Goal: Complete application form

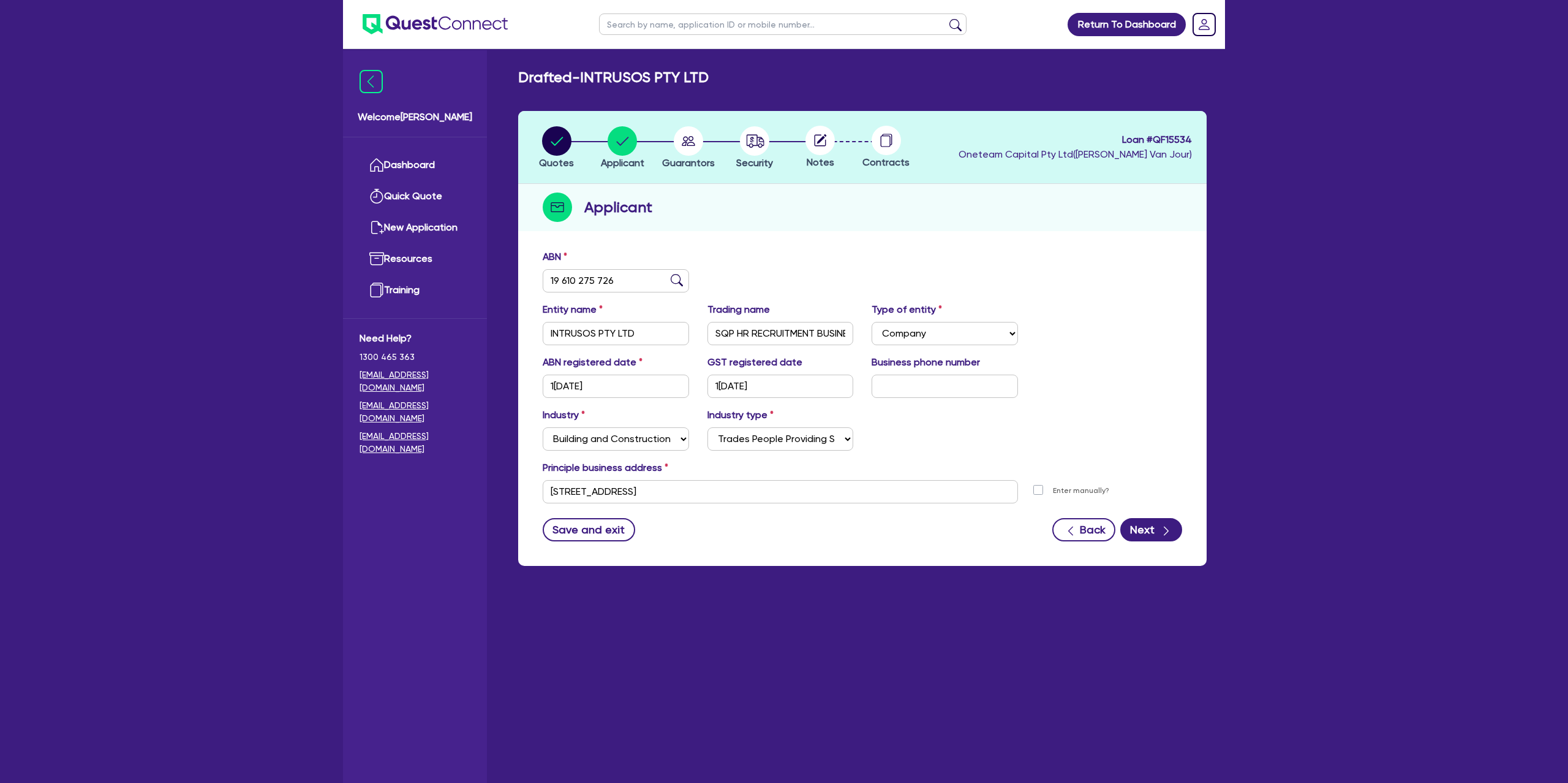
select select "COMPANY"
select select "BUILDING_CONSTRUCTION"
select select "TRADES_SERVICES_CONSUMERS"
click at [447, 167] on link "Dashboard" at bounding box center [414, 165] width 111 height 32
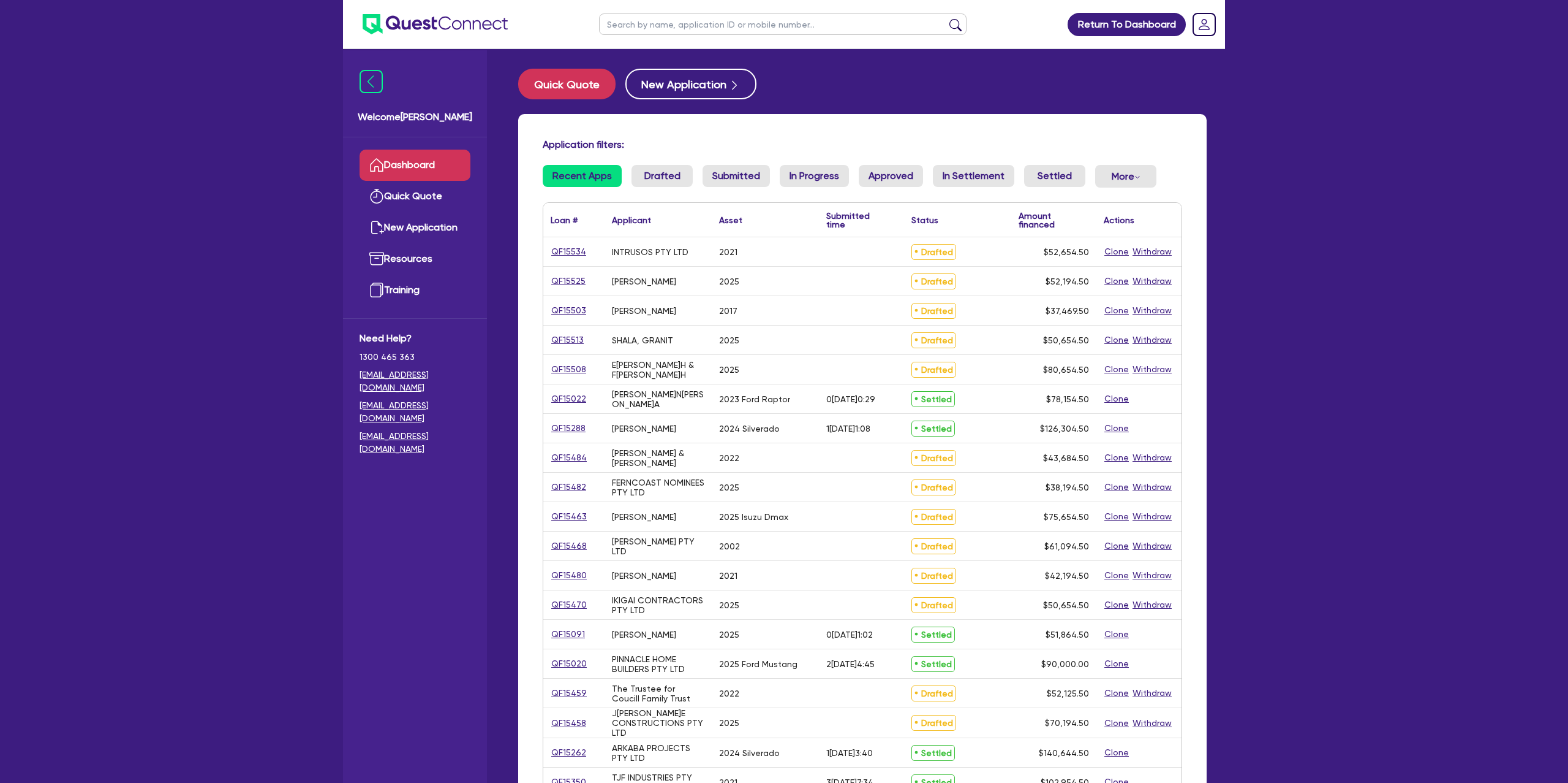
click at [678, 31] on input "text" at bounding box center [783, 25] width 367 height 22
type input "[PERSON_NAME]"
click at [945, 19] on button "submit" at bounding box center [955, 27] width 20 height 17
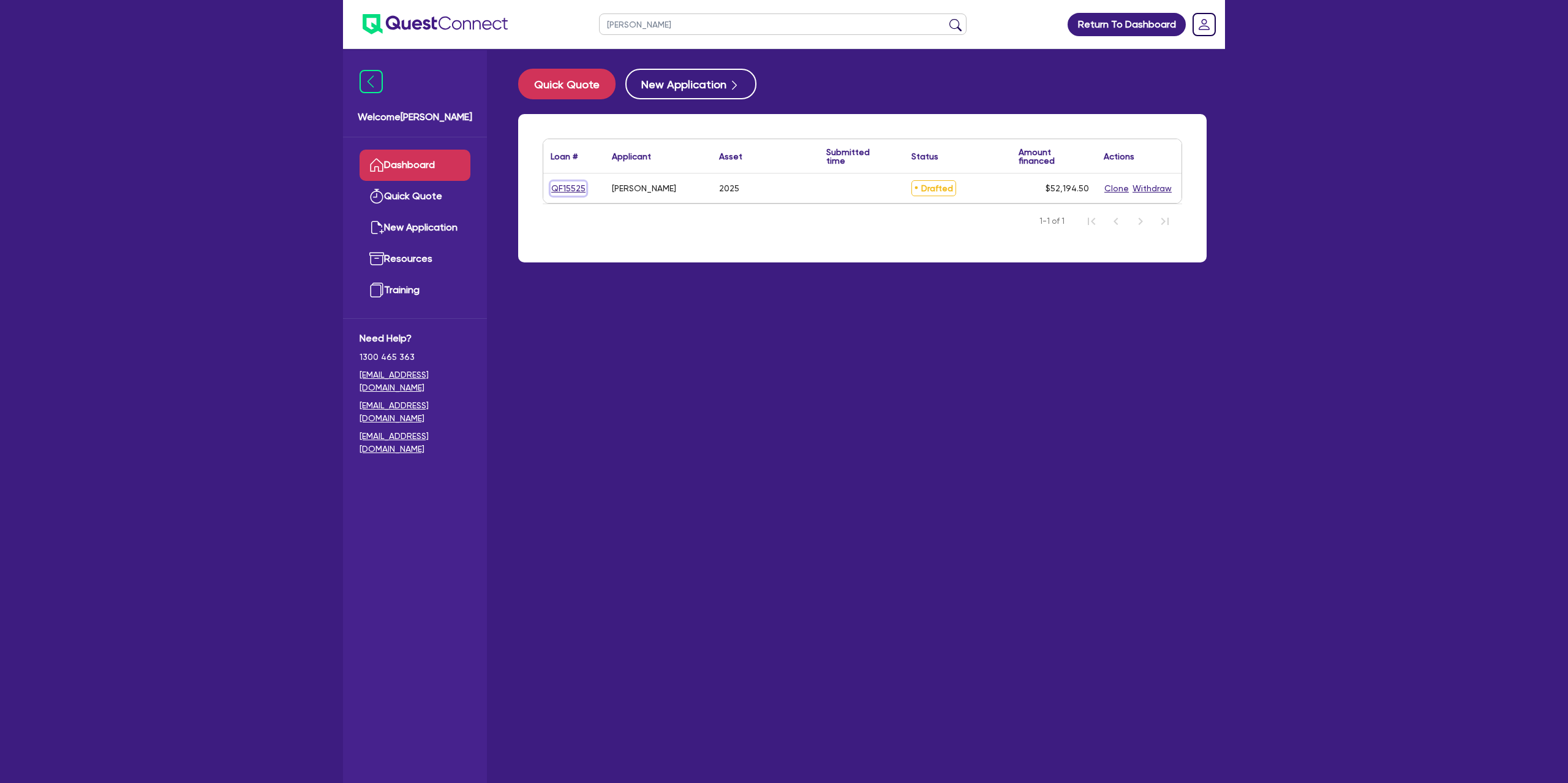
click at [572, 187] on link "QF15525" at bounding box center [568, 189] width 36 height 14
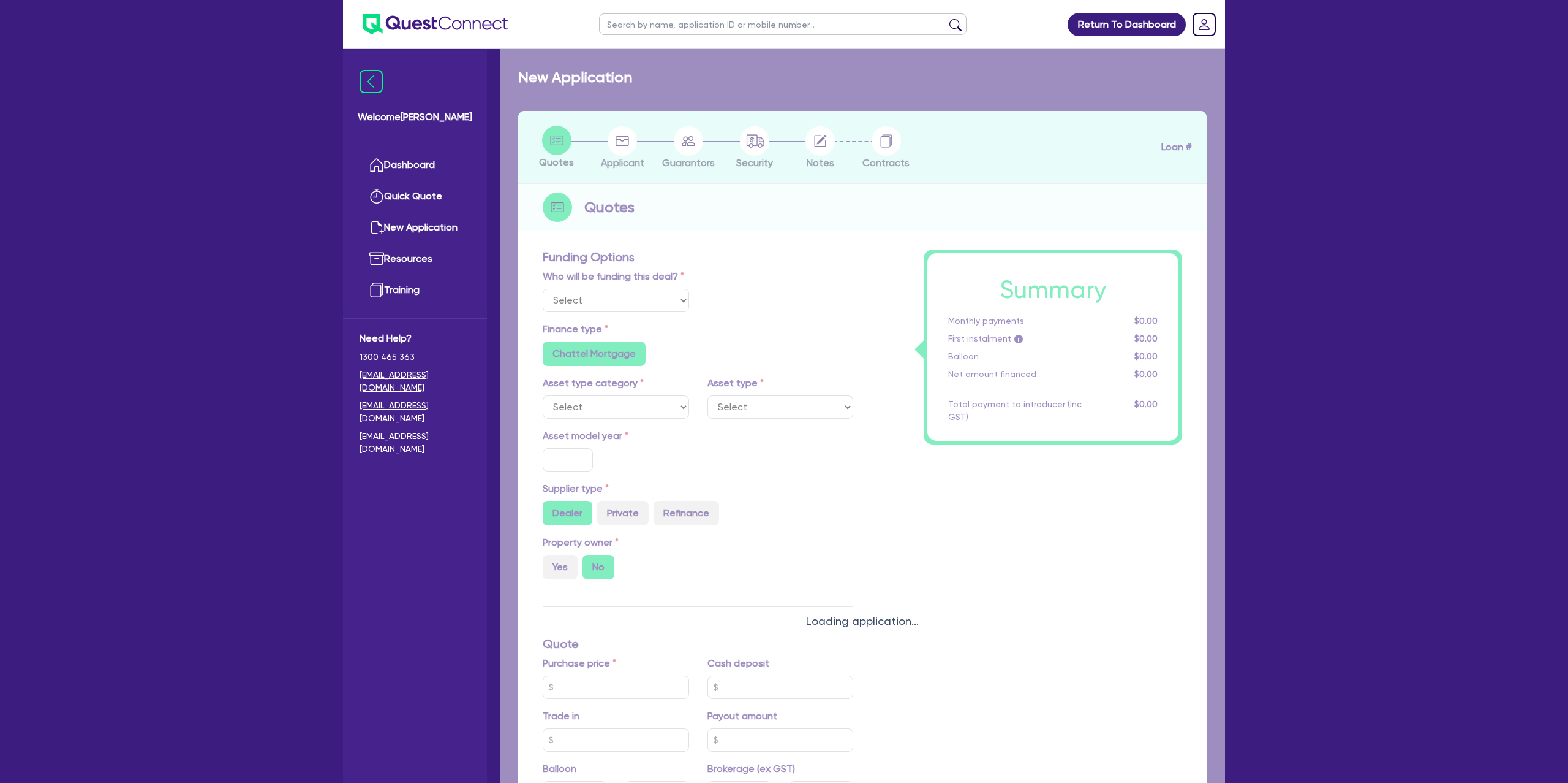
select select "Other"
select select "CARS_AND_LIGHT_TRUCKS"
type input "2025"
radio input "true"
type input "75,000"
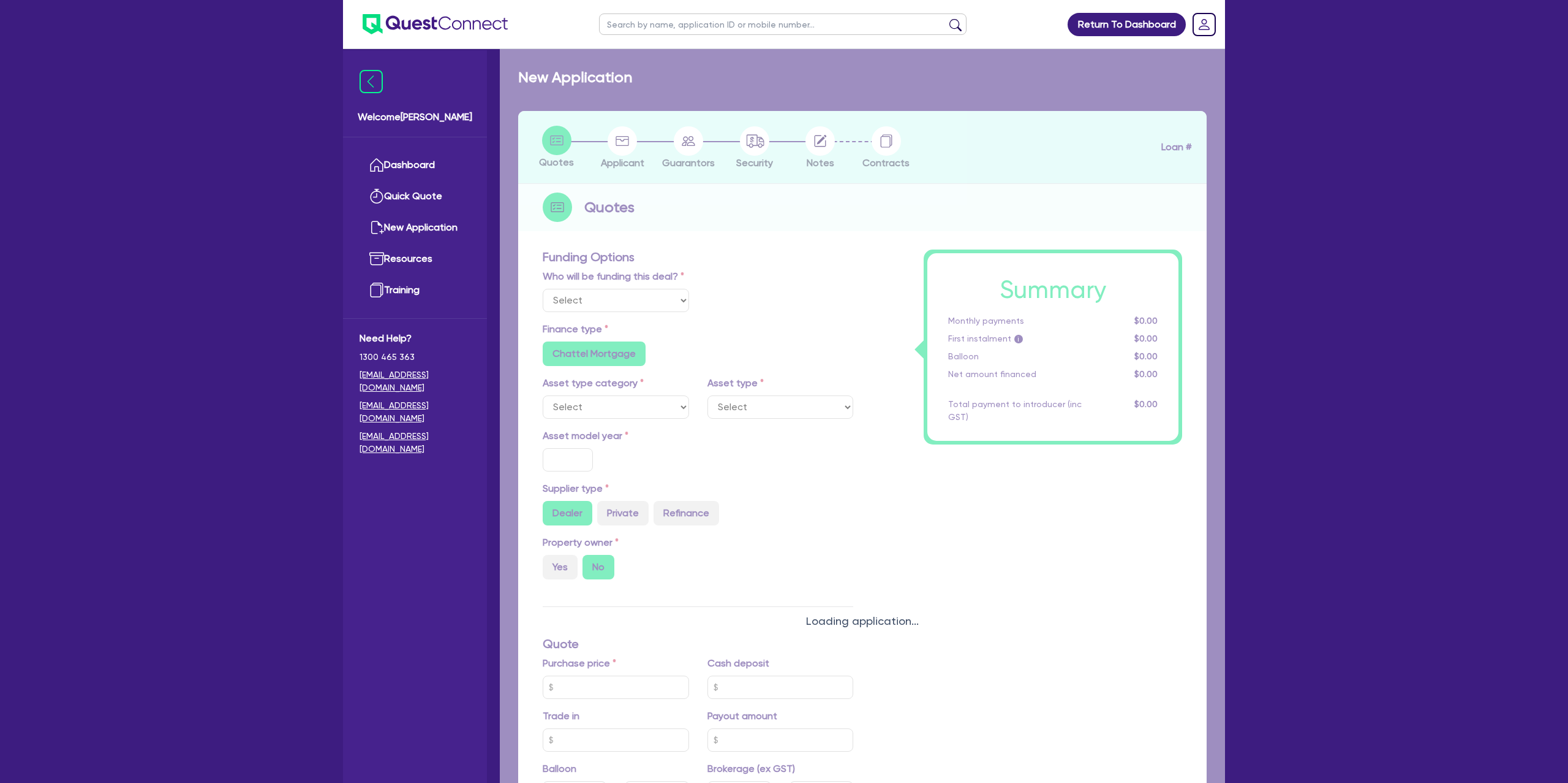
type input "25,000"
type input "15.99"
type input "1,400"
radio input "true"
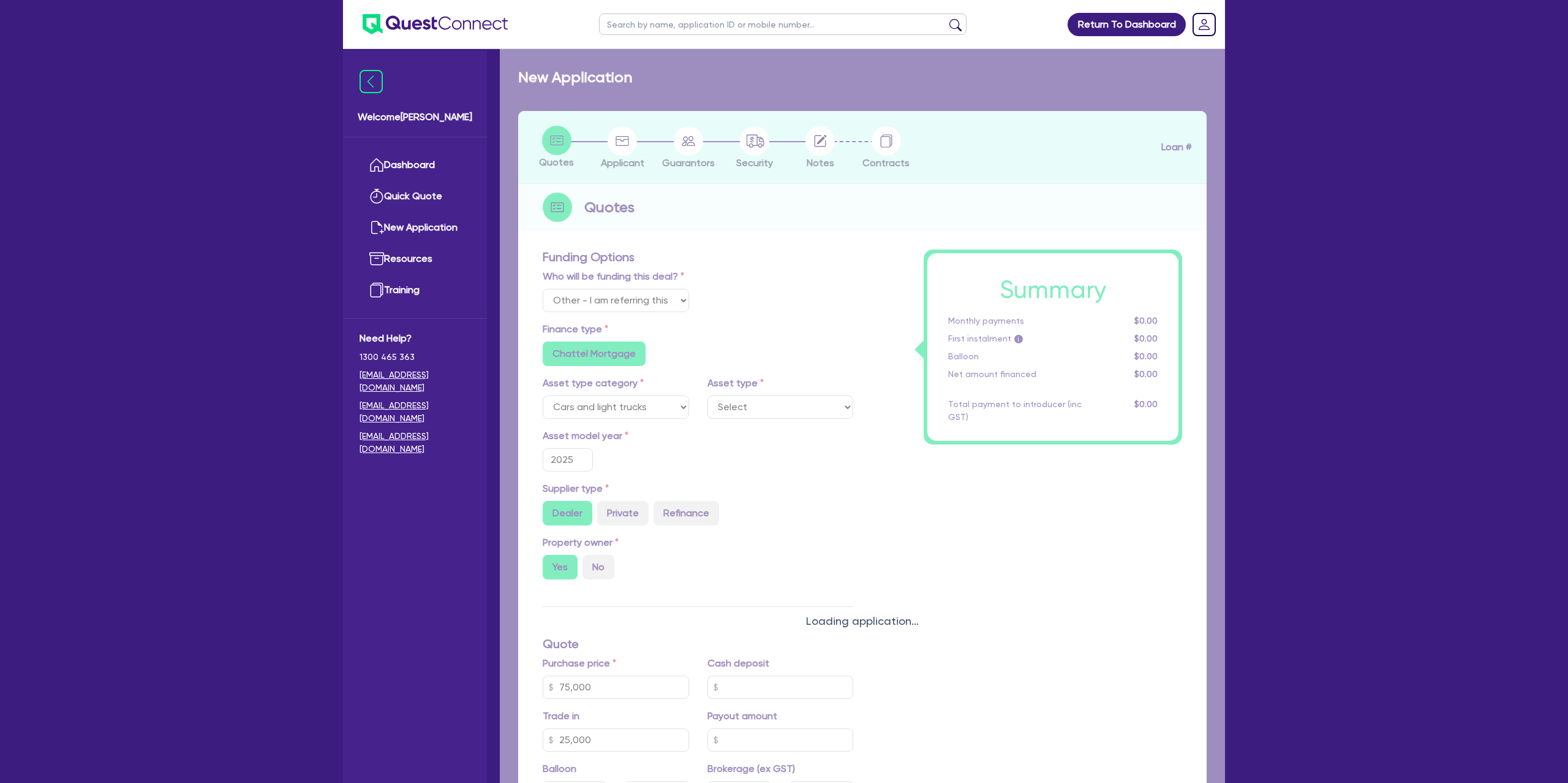
select select "PASSENGER_VEHICLES"
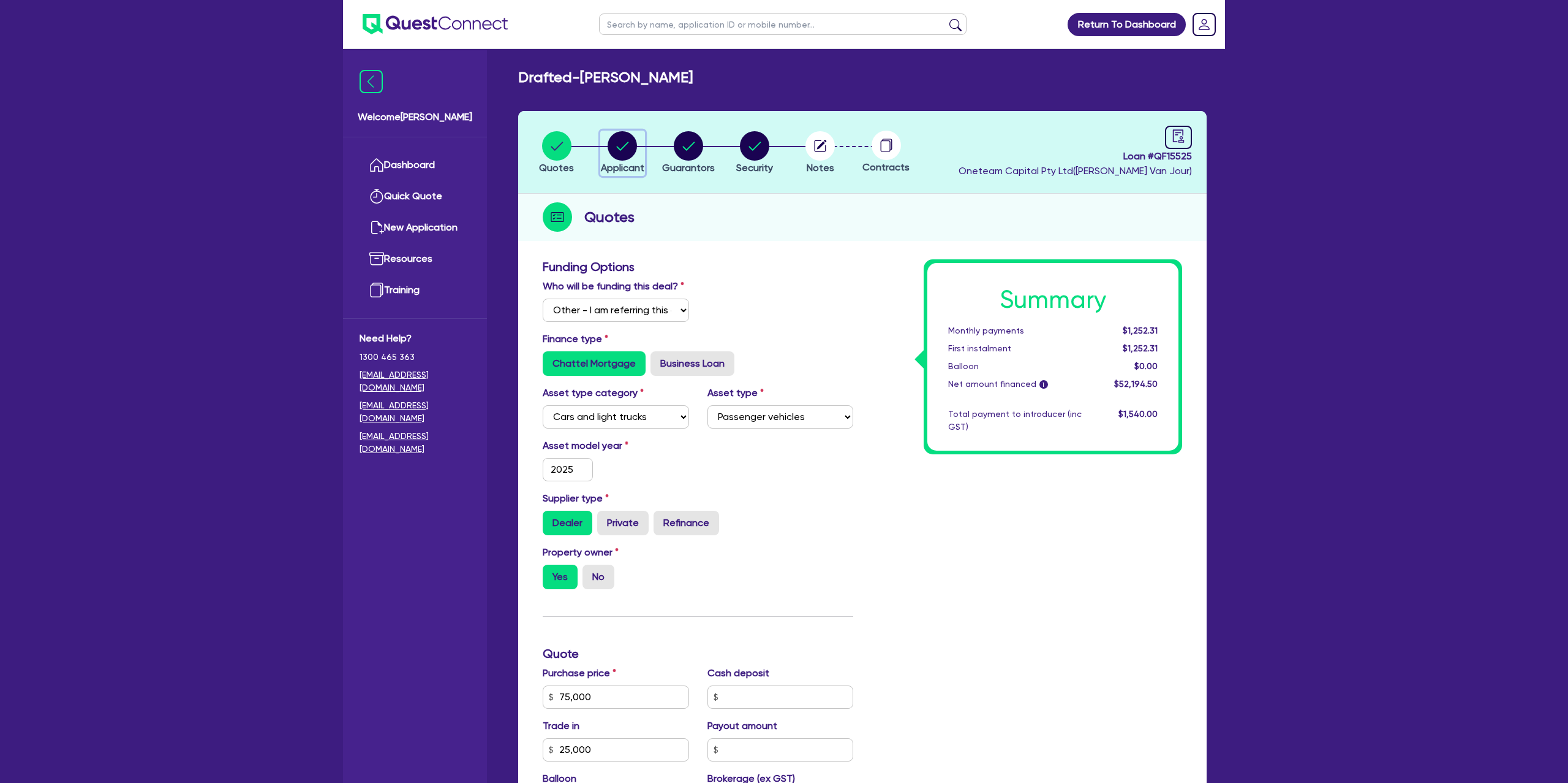
click at [611, 139] on circle "button" at bounding box center [623, 146] width 30 height 30
select select "SOLE_TRADER"
select select "BUILDING_CONSTRUCTION"
select select "BUSINESSES_CONSTRUCTION_SERVICES"
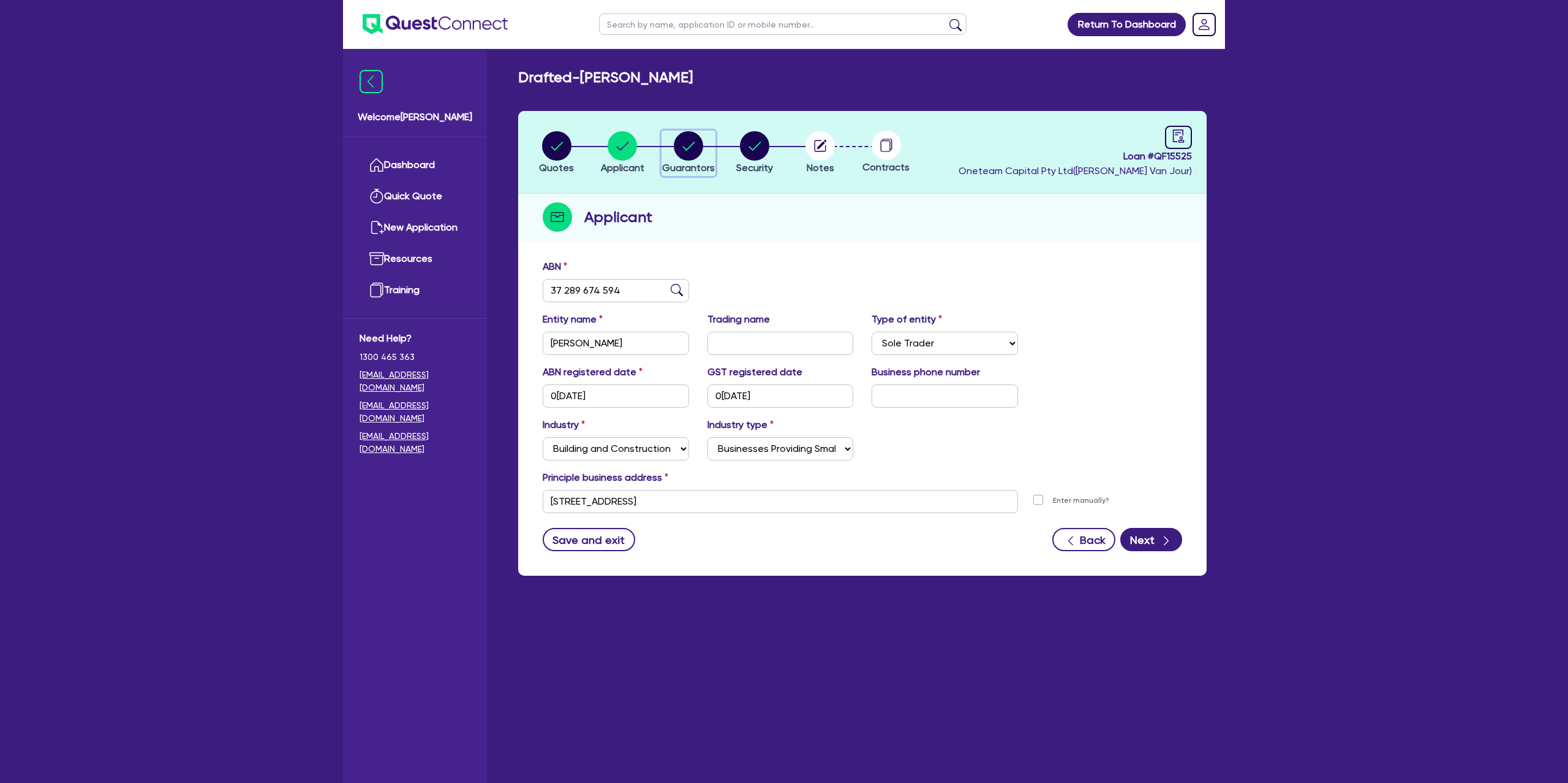
click at [674, 140] on icon "button" at bounding box center [689, 146] width 30 height 30
select select "MR"
select select "QLD"
select select "DE_FACTO"
select select "PROPERTY"
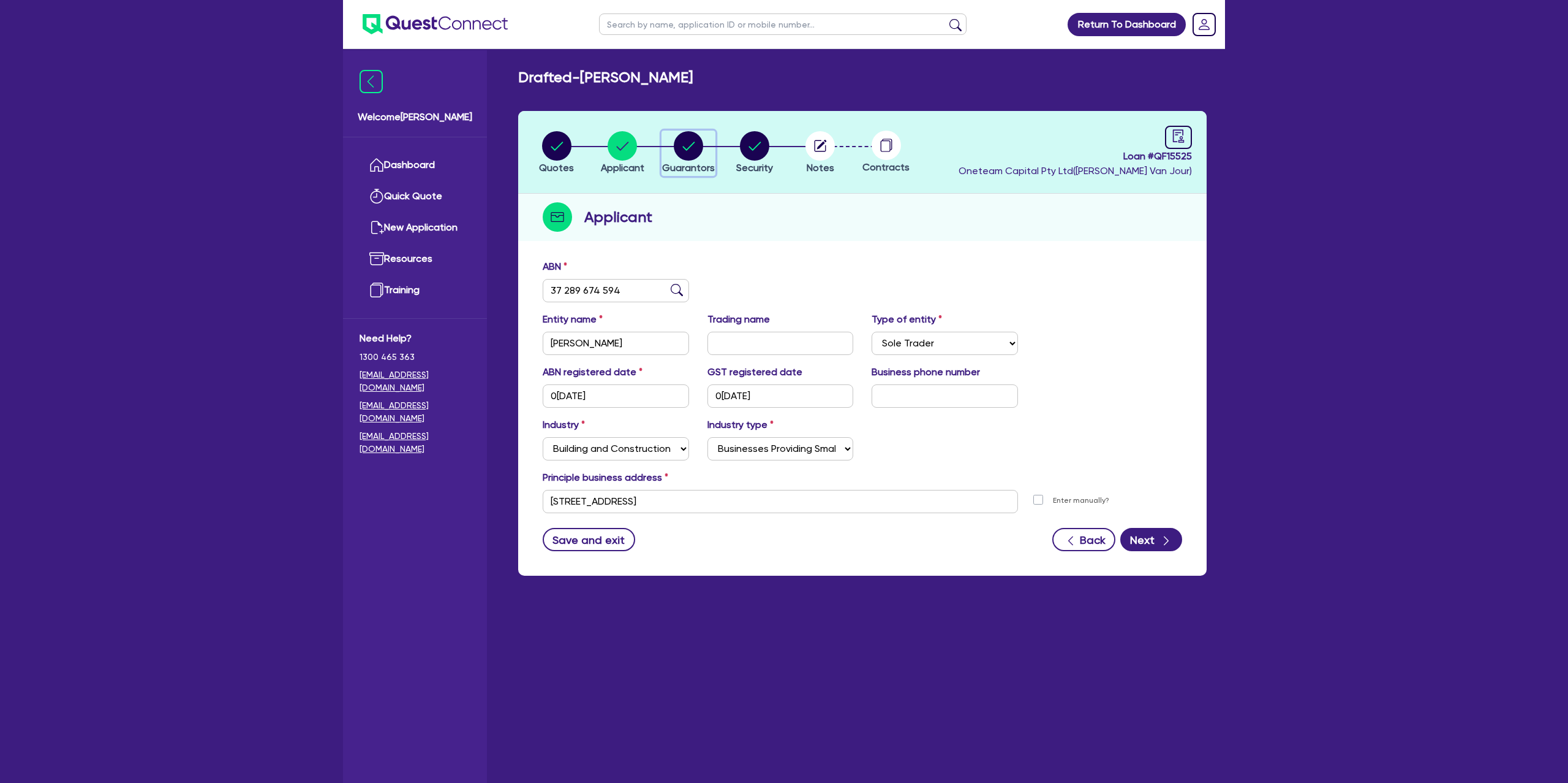
select select "CASH"
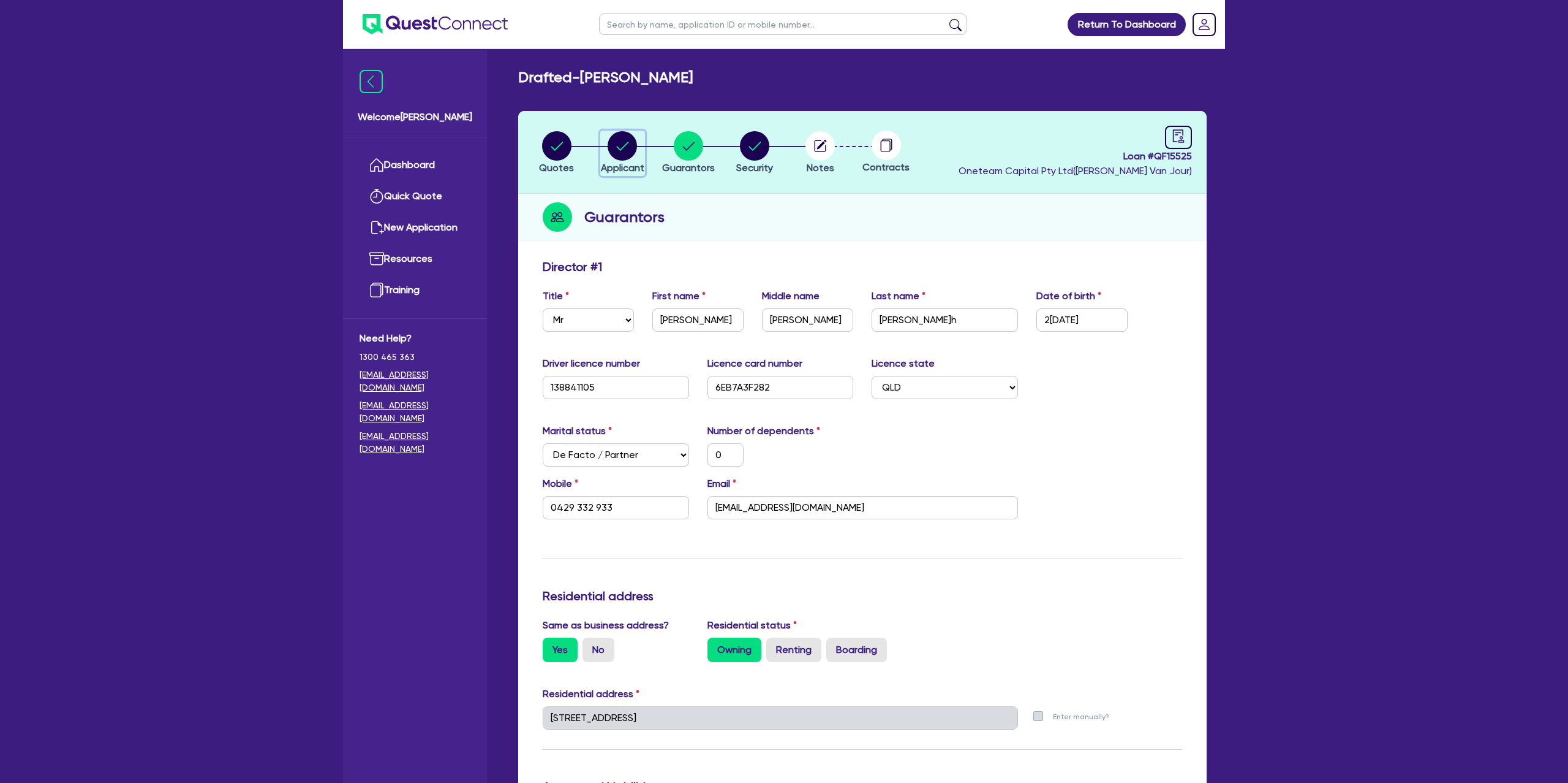
click at [633, 141] on circle "button" at bounding box center [623, 146] width 30 height 30
select select "SOLE_TRADER"
select select "BUILDING_CONSTRUCTION"
select select "BUSINESSES_CONSTRUCTION_SERVICES"
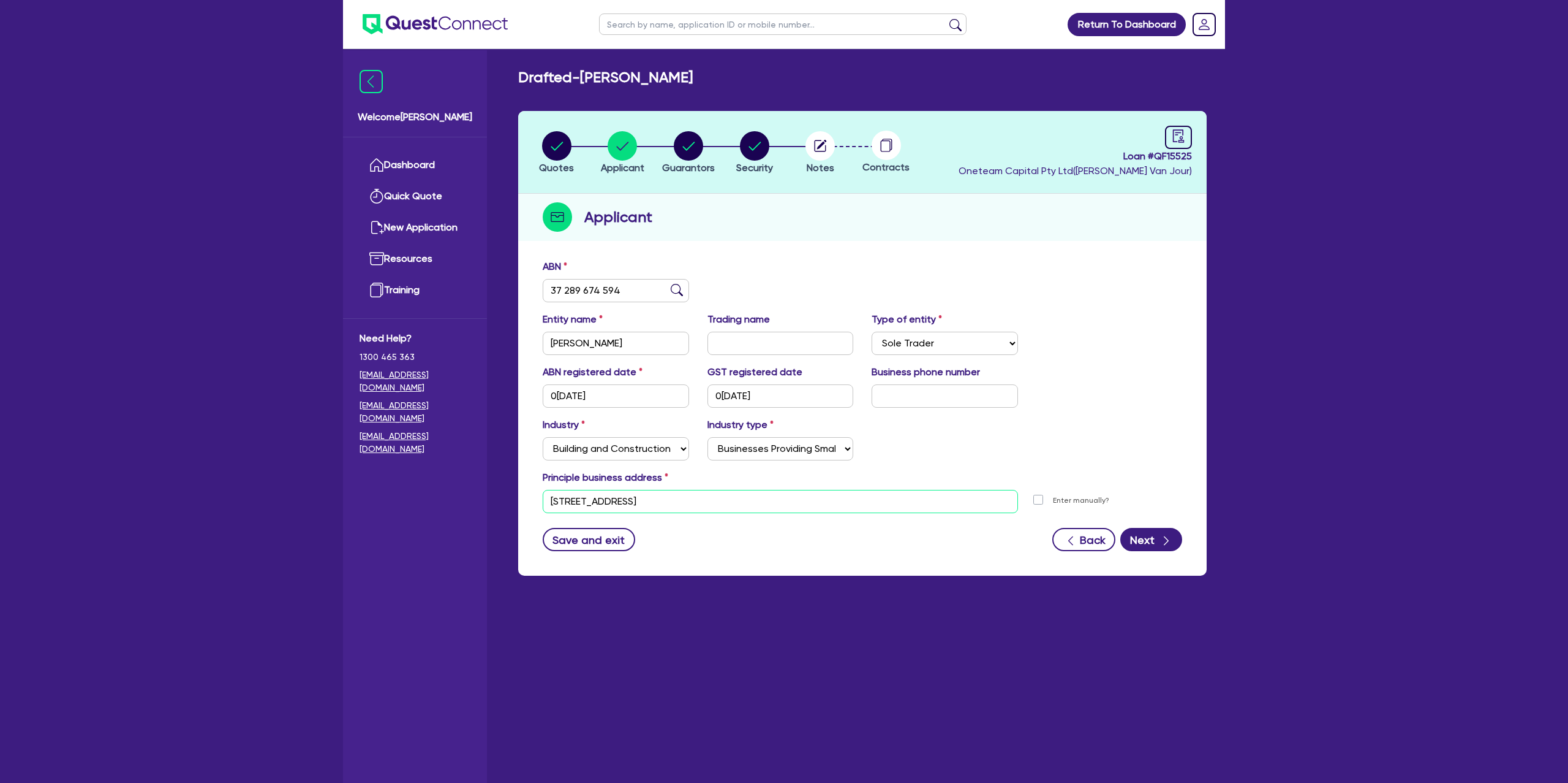
click at [610, 504] on input "[STREET_ADDRESS]" at bounding box center [781, 502] width 476 height 24
paste input "[STREET_ADDRESS][PERSON_NAME]"
click at [656, 518] on small "Frankston [GEOGRAPHIC_DATA], [GEOGRAPHIC_DATA]" at bounding box center [738, 522] width 202 height 9
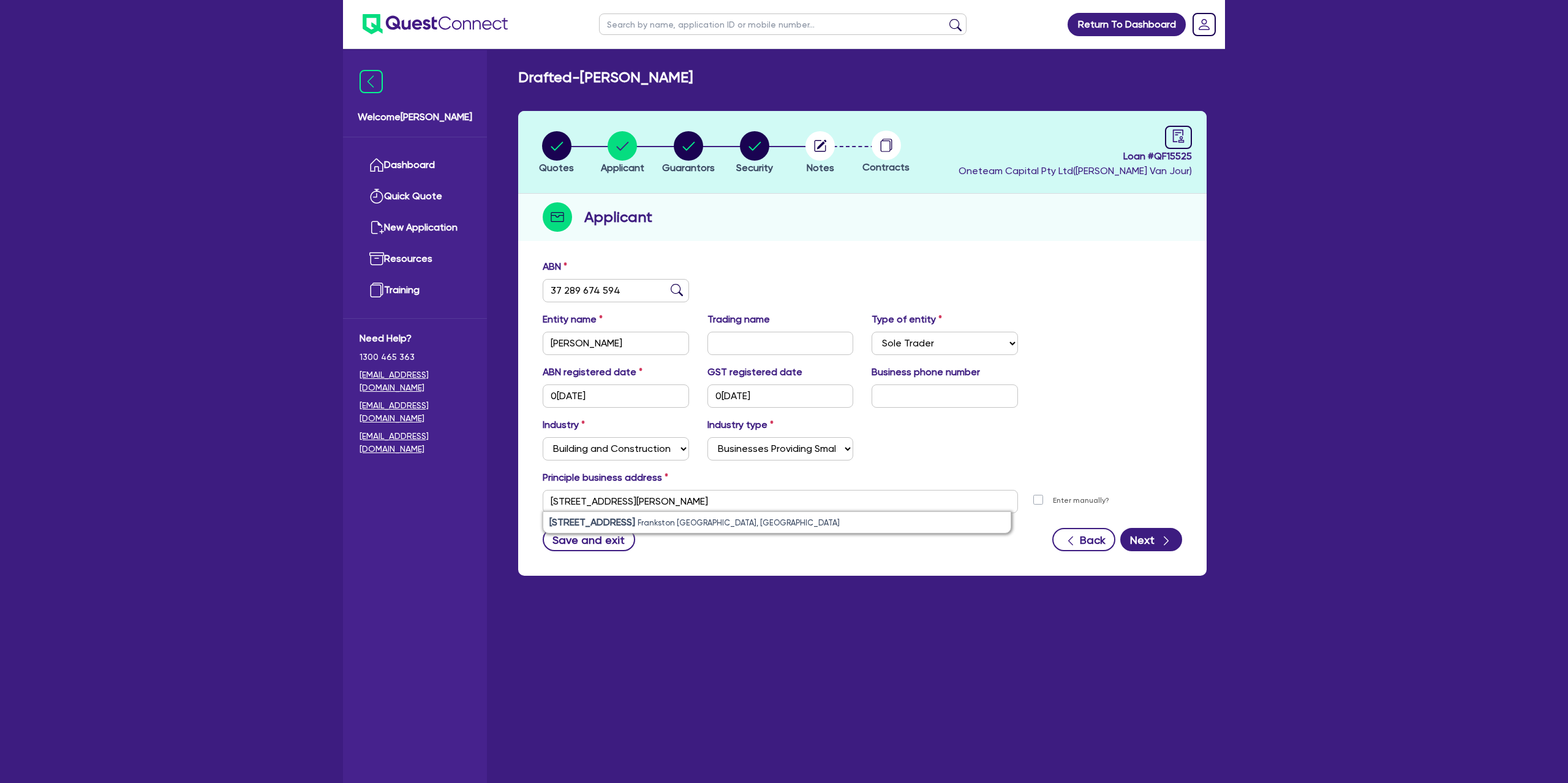
type input "[STREET_ADDRESS][PERSON_NAME]"
click at [1008, 408] on div "ABN registered date 0[DATE] GST registered date 0[DATE] Business phone number" at bounding box center [862, 390] width 658 height 52
click at [682, 143] on circle "button" at bounding box center [689, 146] width 30 height 30
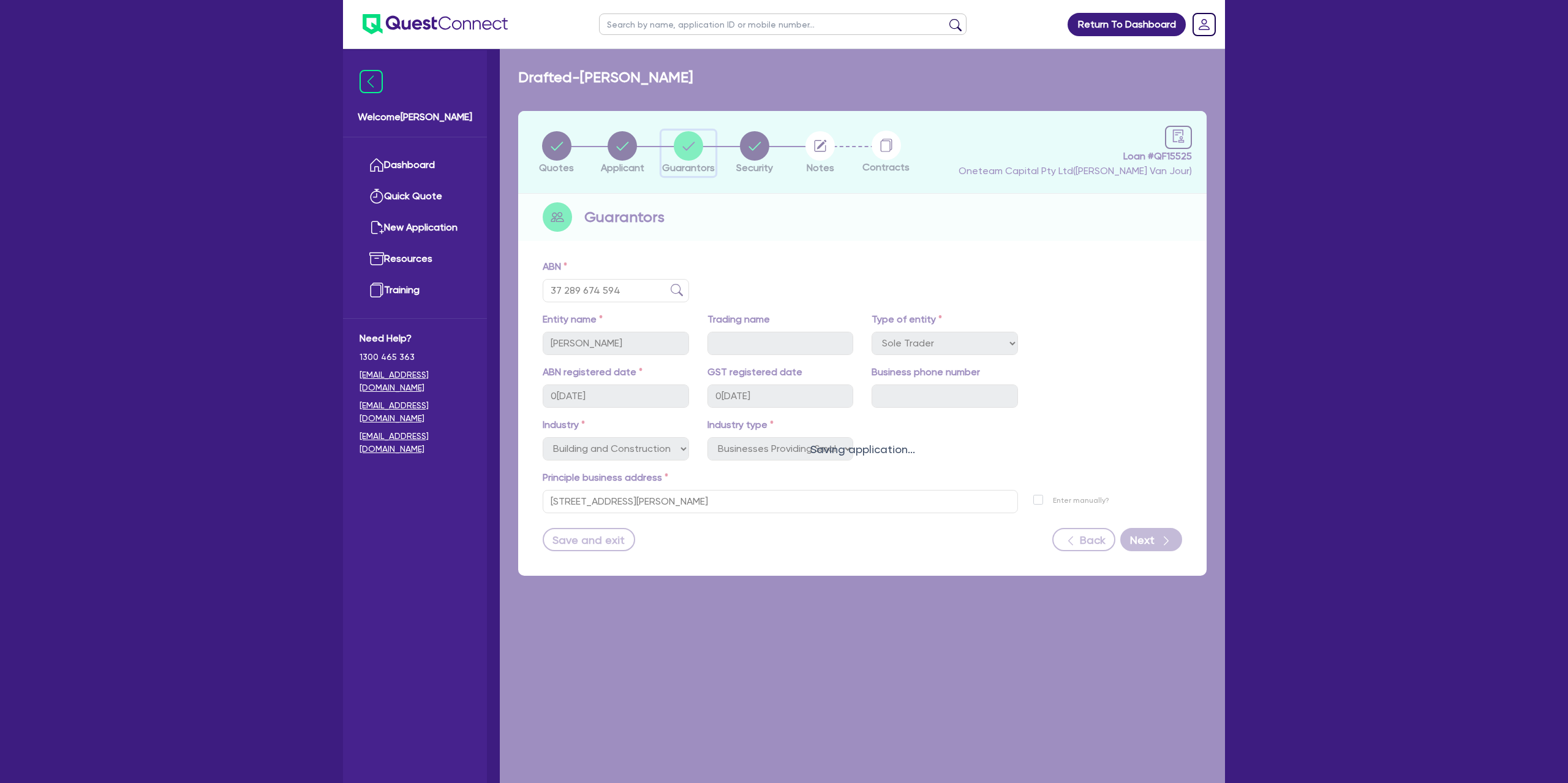
select select "MR"
select select "QLD"
select select "DE_FACTO"
select select "PROPERTY"
select select "CASH"
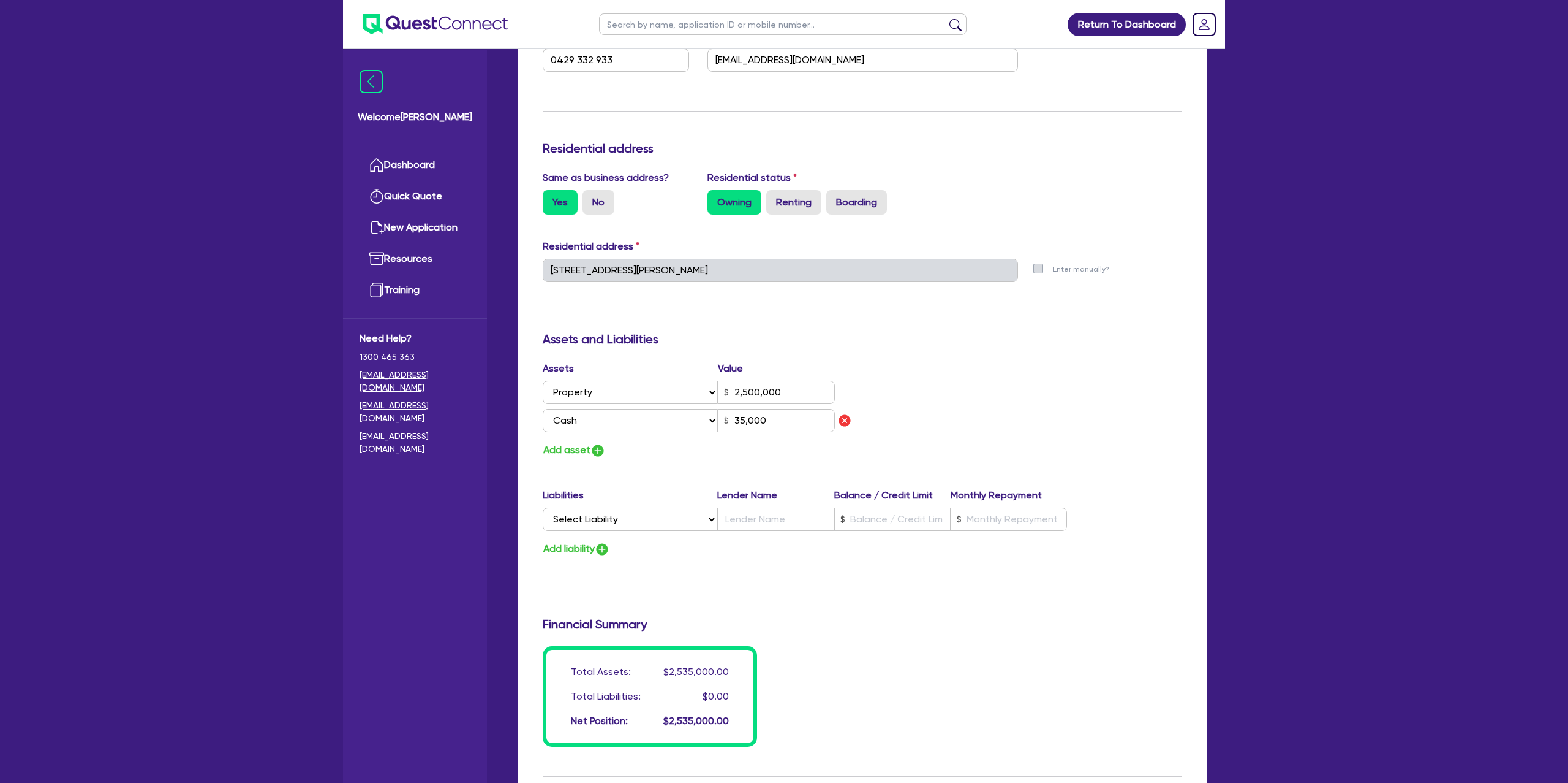
scroll to position [675, 0]
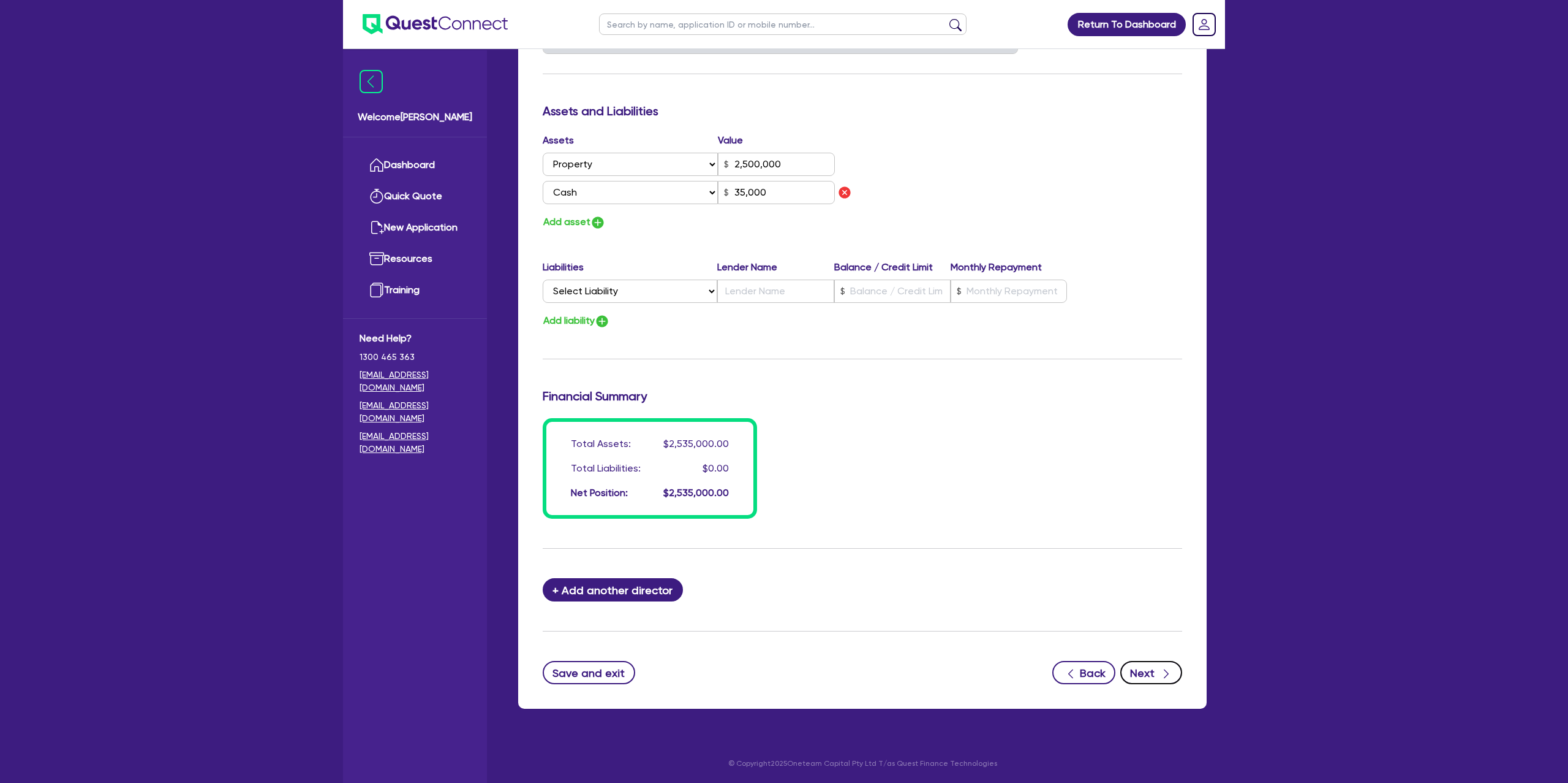
click at [1157, 666] on button "Next" at bounding box center [1151, 672] width 62 height 24
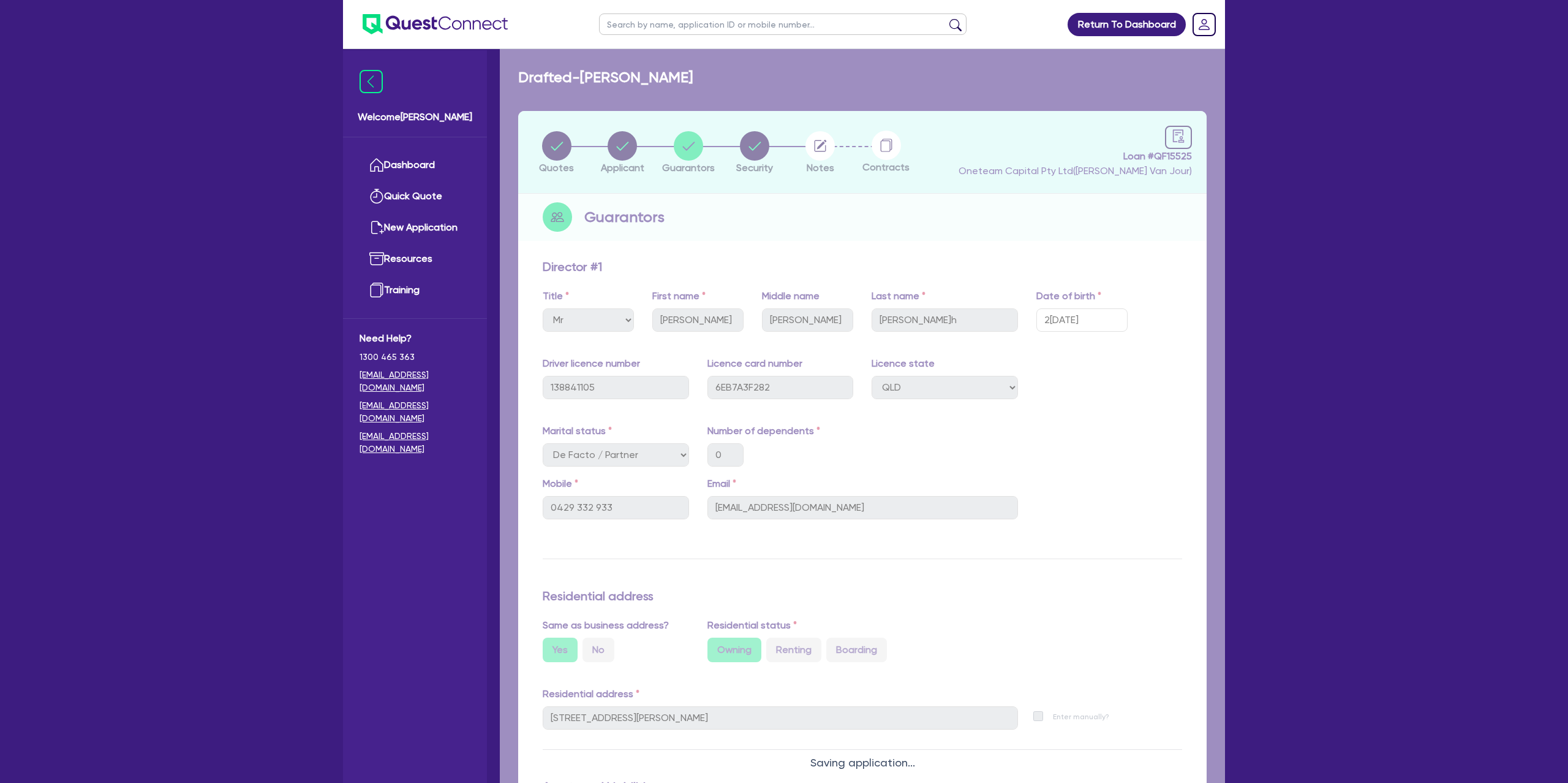
select select "CARS_AND_LIGHT_TRUCKS"
select select "PASSENGER_VEHICLES"
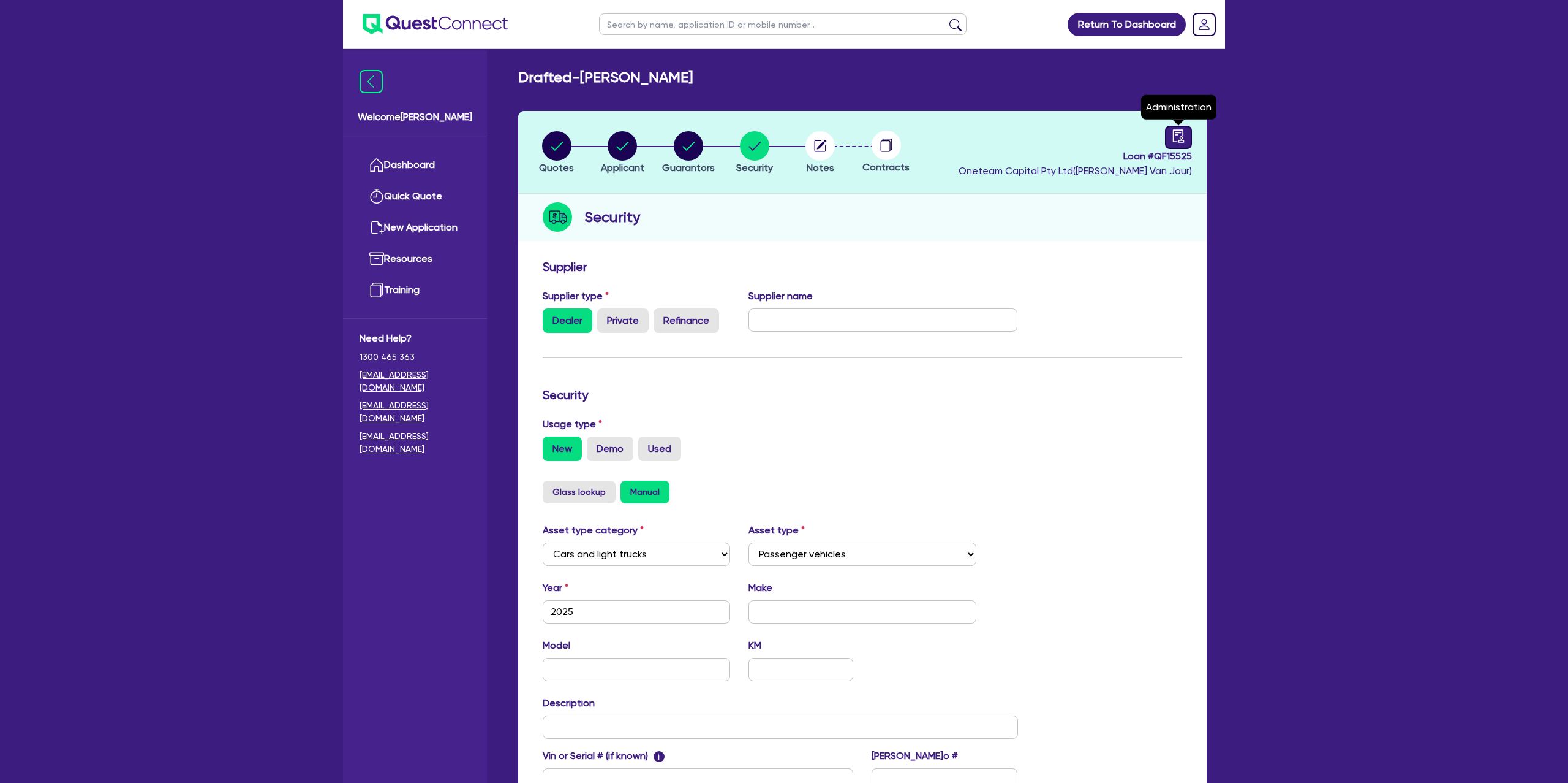
click at [1188, 138] on div at bounding box center [1178, 137] width 27 height 24
select select "DRAFTED_NEW"
select select "Other"
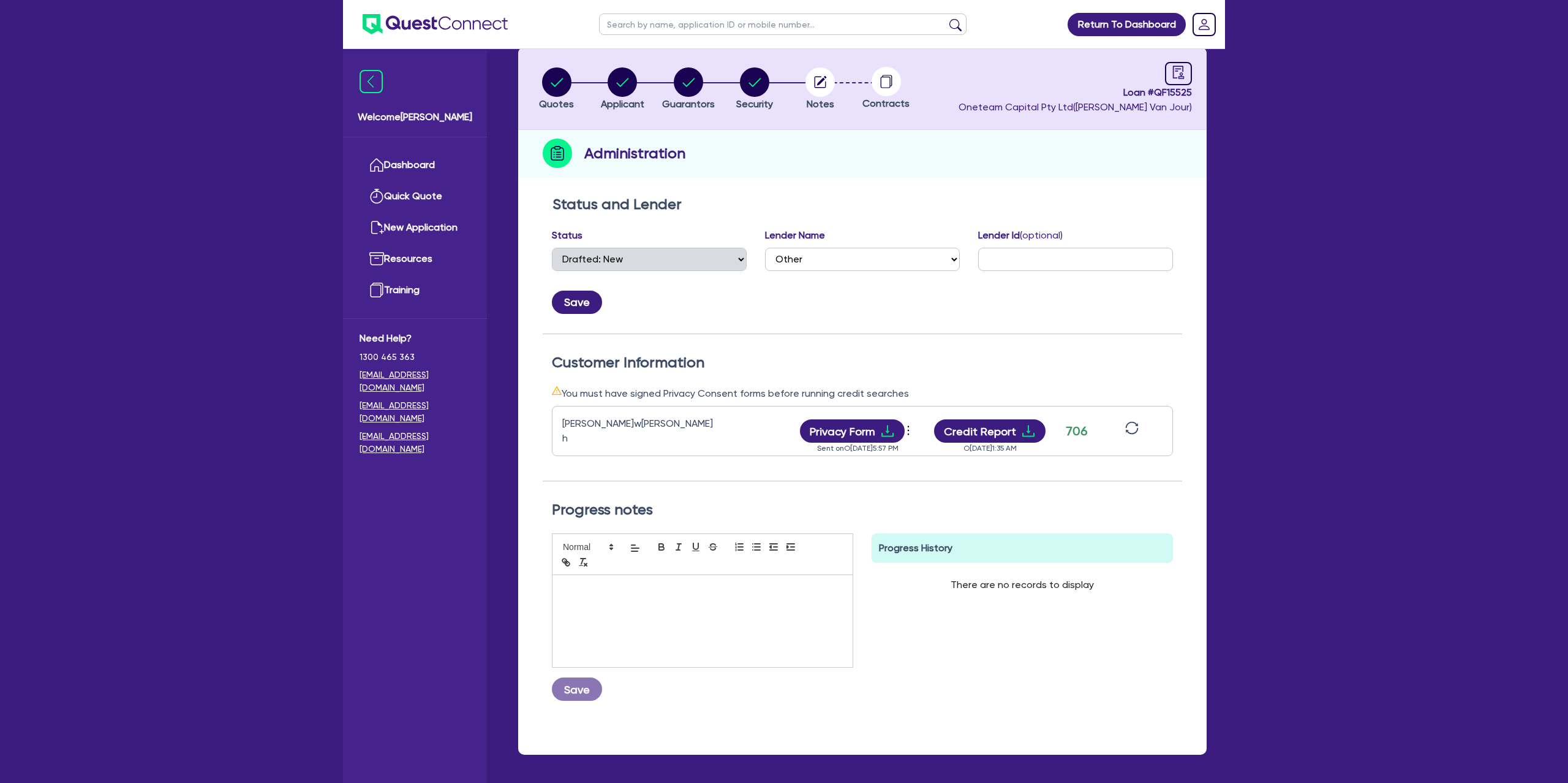
scroll to position [77, 0]
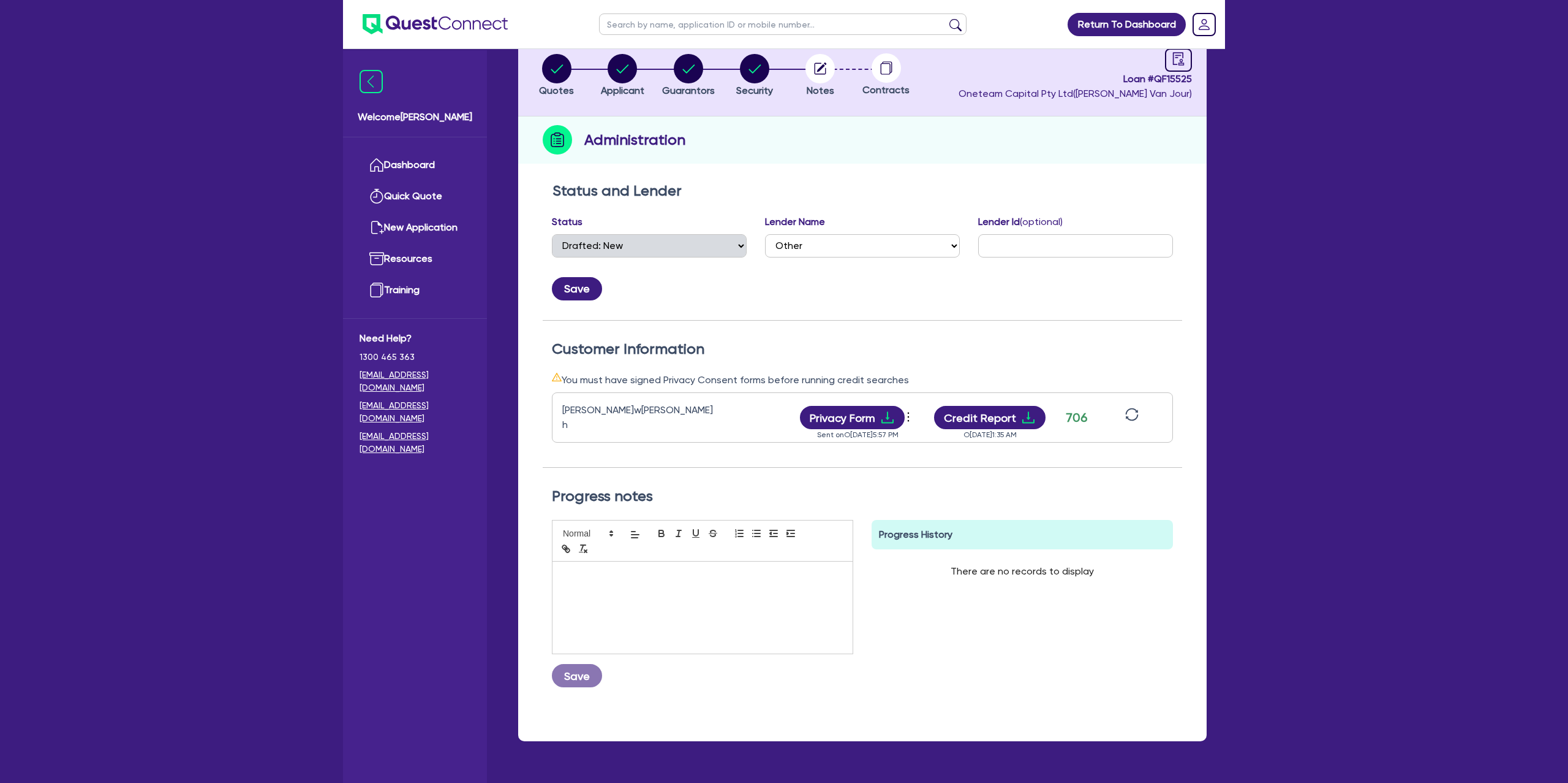
click at [1138, 408] on icon "sync" at bounding box center [1132, 415] width 14 height 14
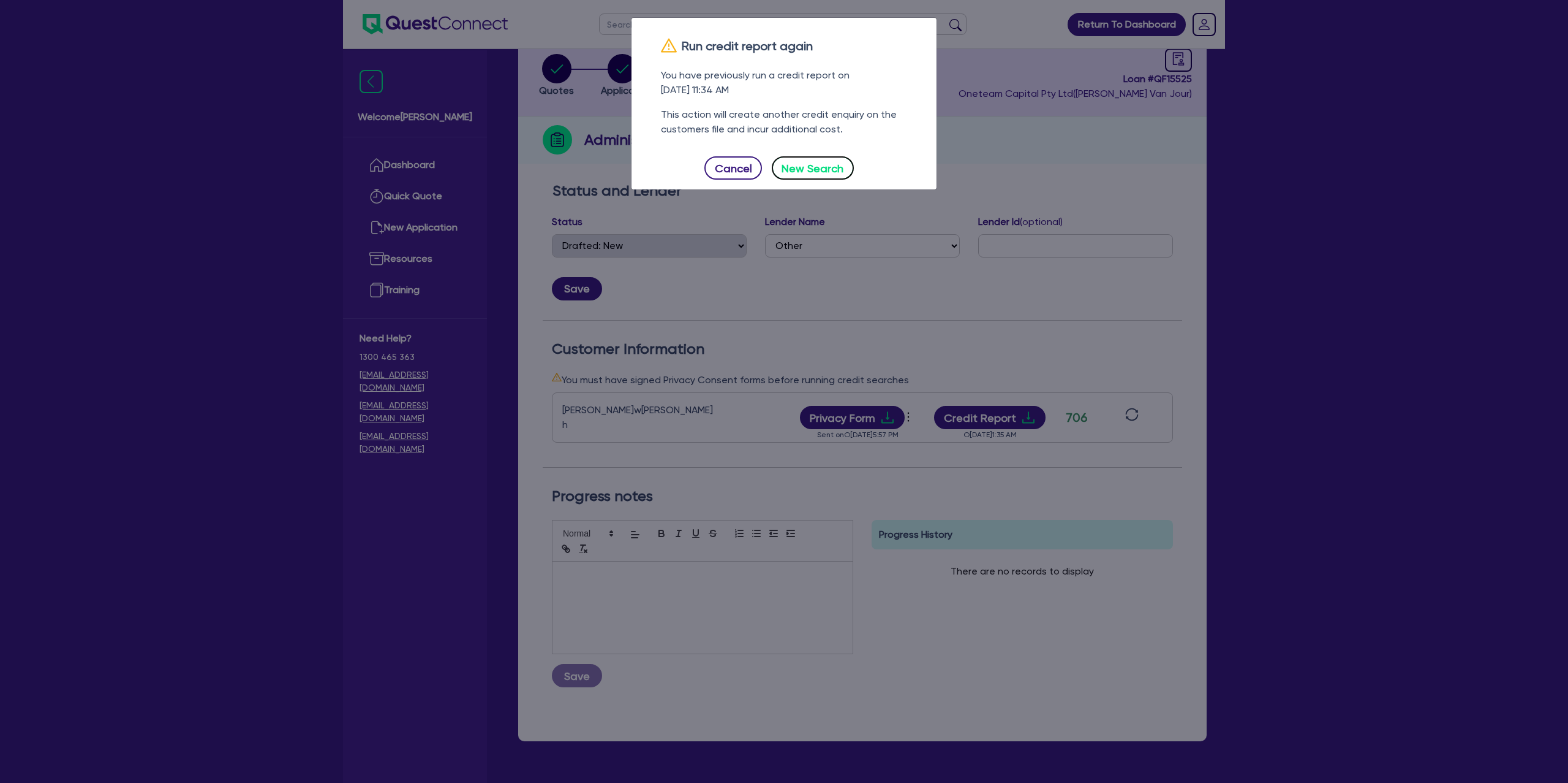
click at [799, 161] on button "New Search" at bounding box center [812, 168] width 82 height 24
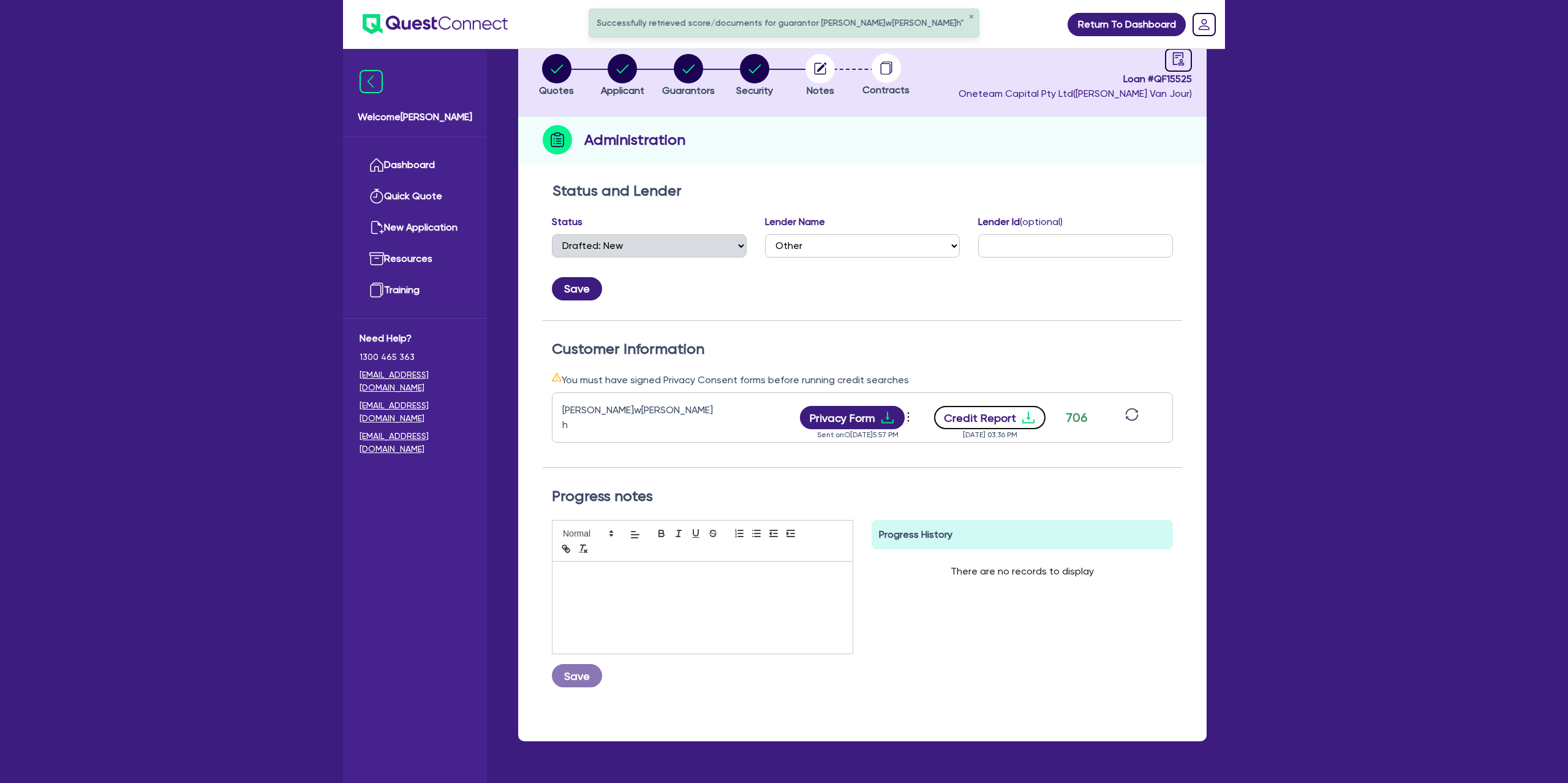
click at [1023, 418] on icon "download" at bounding box center [1028, 418] width 12 height 12
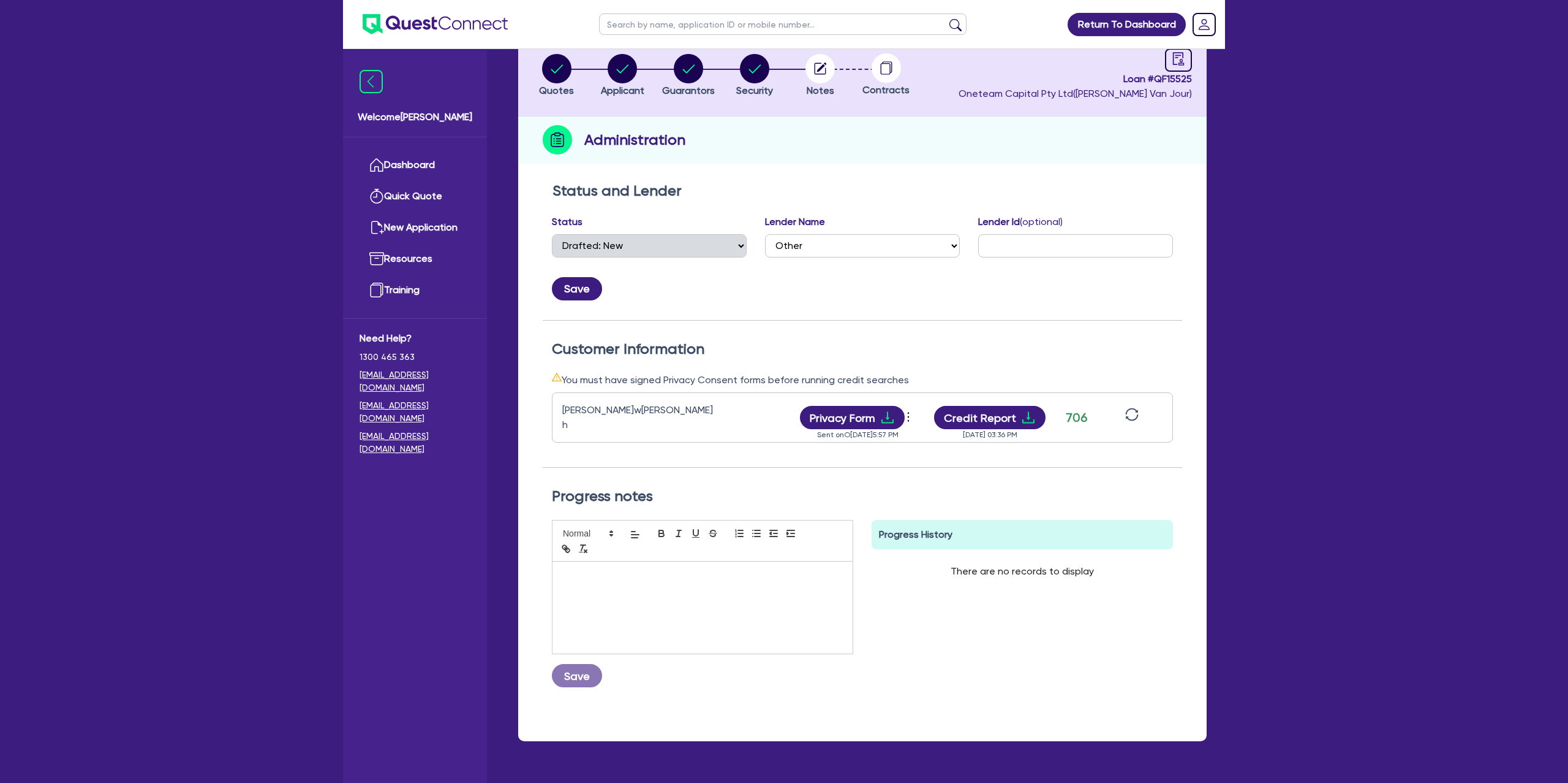
drag, startPoint x: 922, startPoint y: 138, endPoint x: 915, endPoint y: 135, distance: 7.6
click at [922, 138] on div "Administration" at bounding box center [862, 140] width 689 height 47
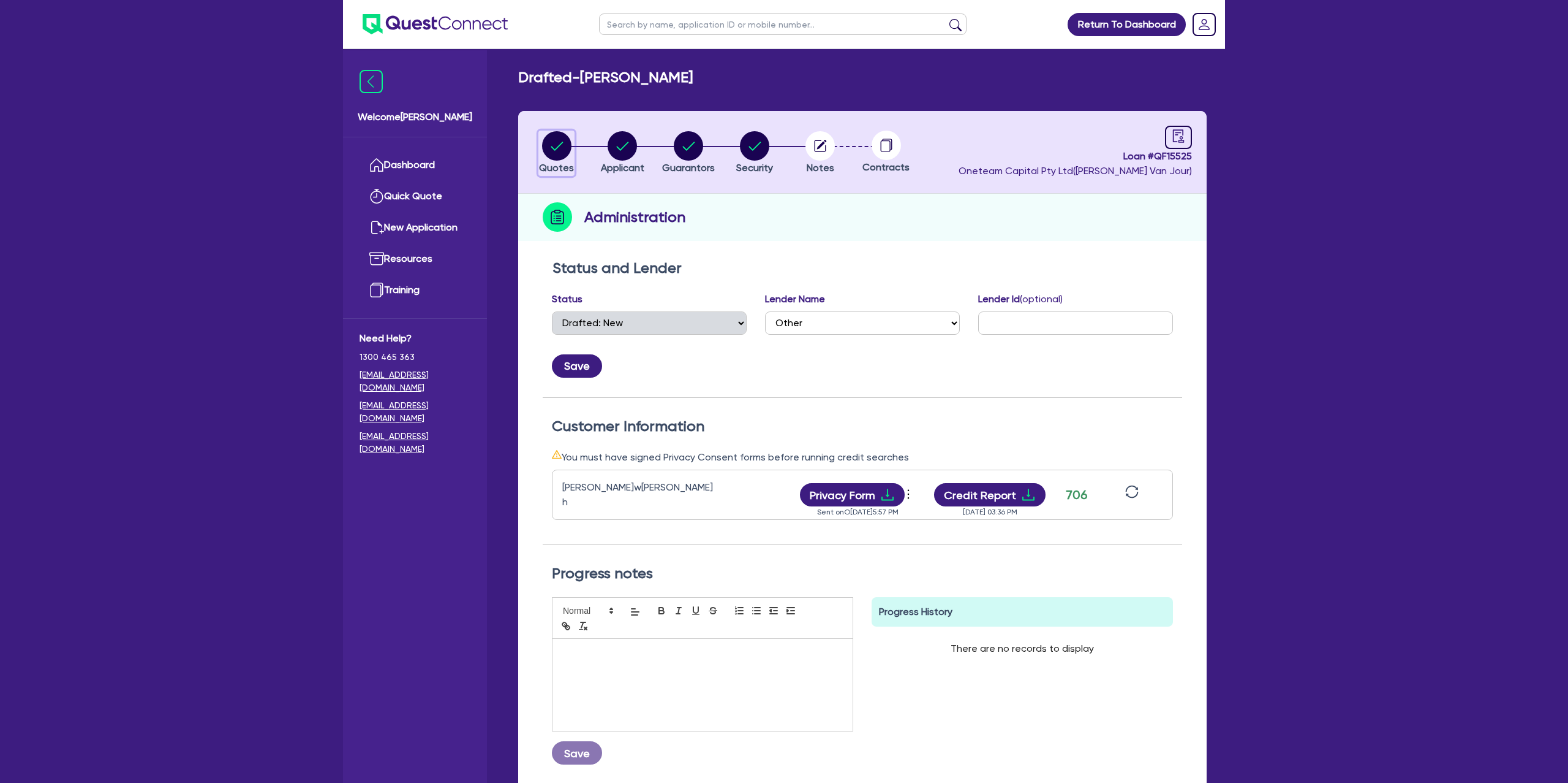
click at [555, 148] on circle "button" at bounding box center [557, 146] width 30 height 30
select select "Other"
select select "CARS_AND_LIGHT_TRUCKS"
select select "PASSENGER_VEHICLES"
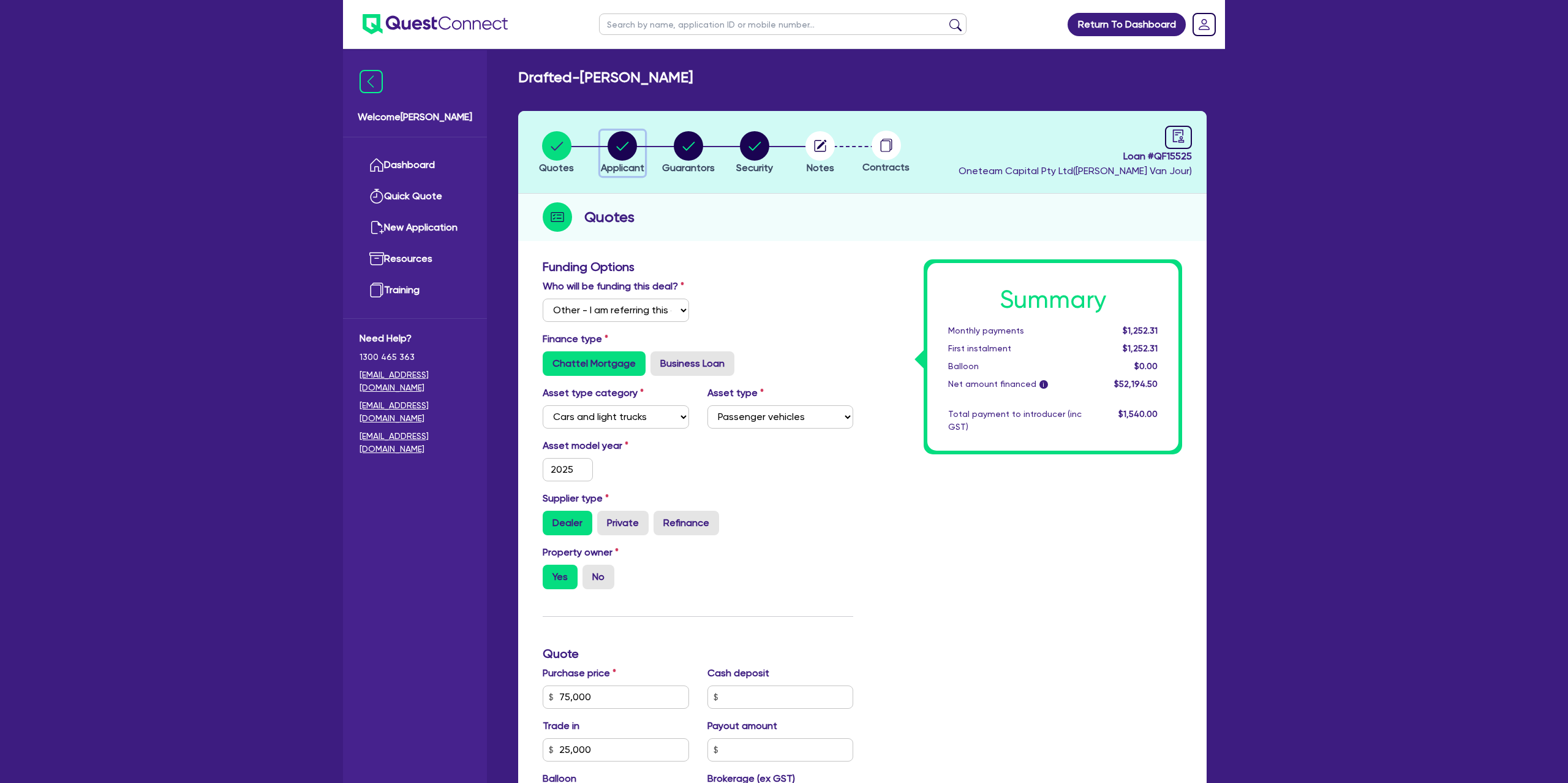
click at [626, 140] on circle "button" at bounding box center [623, 146] width 30 height 30
select select "SOLE_TRADER"
select select "BUILDING_CONSTRUCTION"
select select "BUSINESSES_CONSTRUCTION_SERVICES"
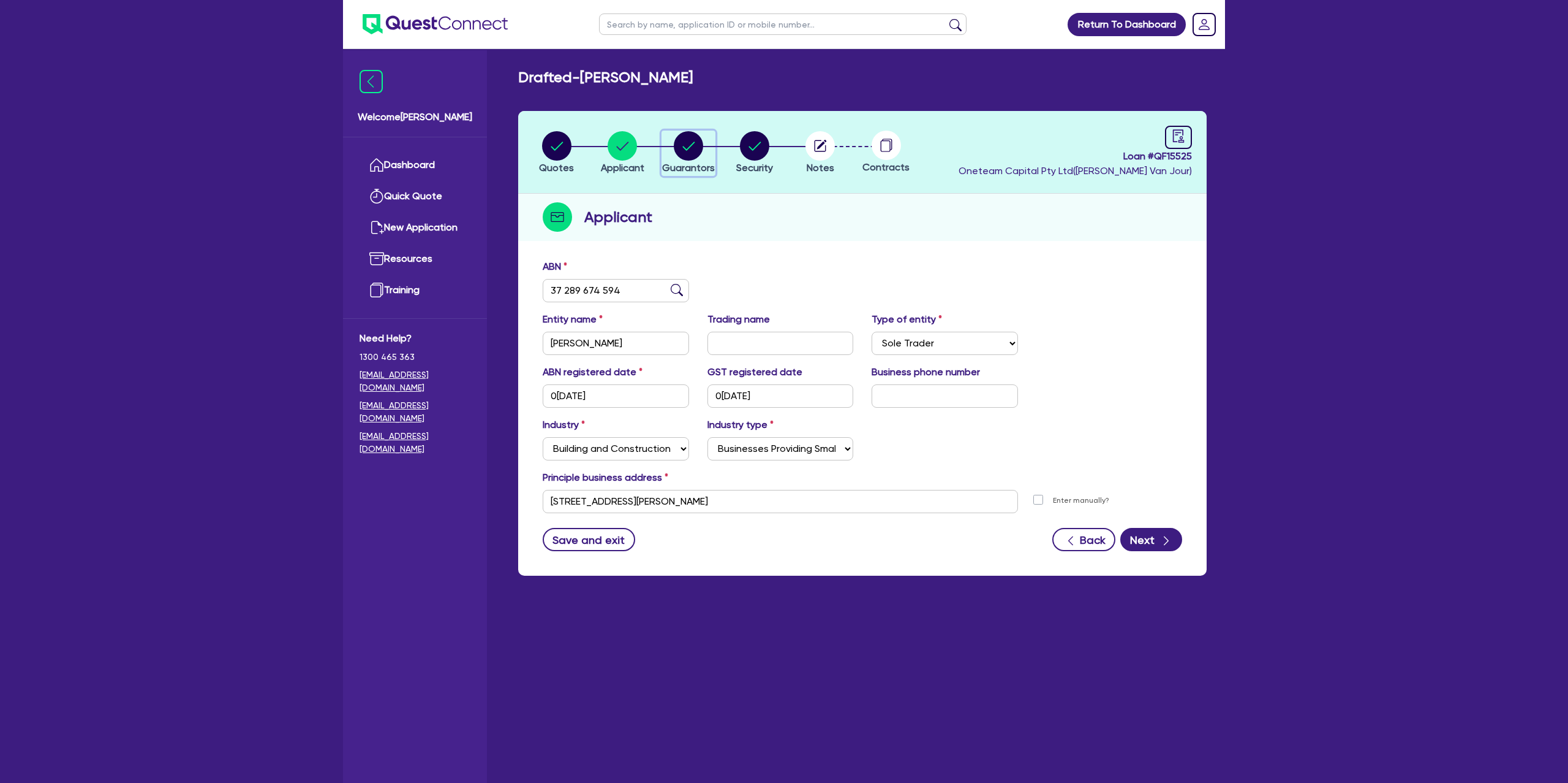
click at [694, 143] on circle "button" at bounding box center [689, 146] width 30 height 30
select select "MR"
select select "QLD"
select select "DE_FACTO"
select select "PROPERTY"
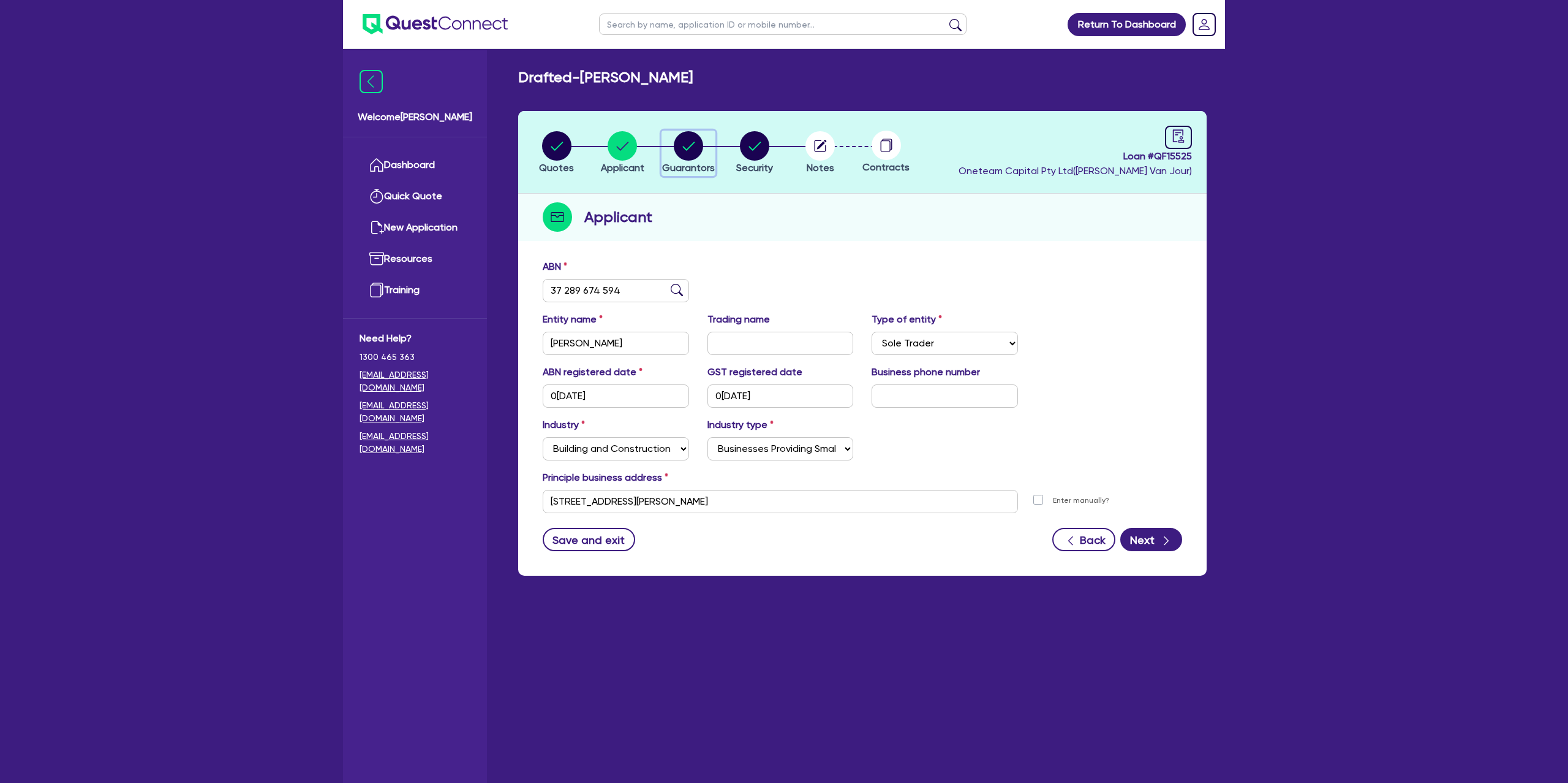
select select "CASH"
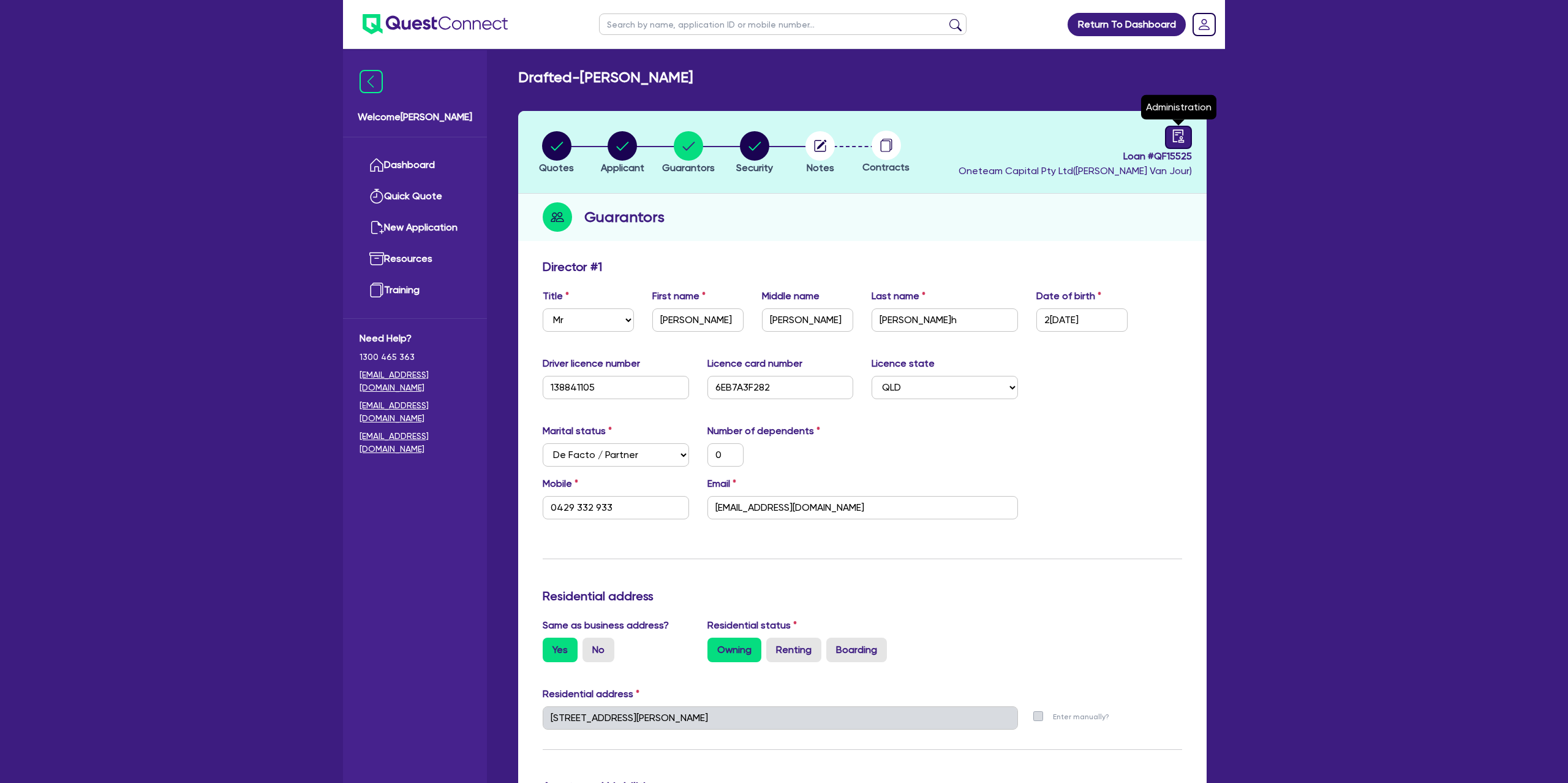
click at [1185, 138] on div at bounding box center [1178, 137] width 27 height 24
select select "DRAFTED_NEW"
select select "Other"
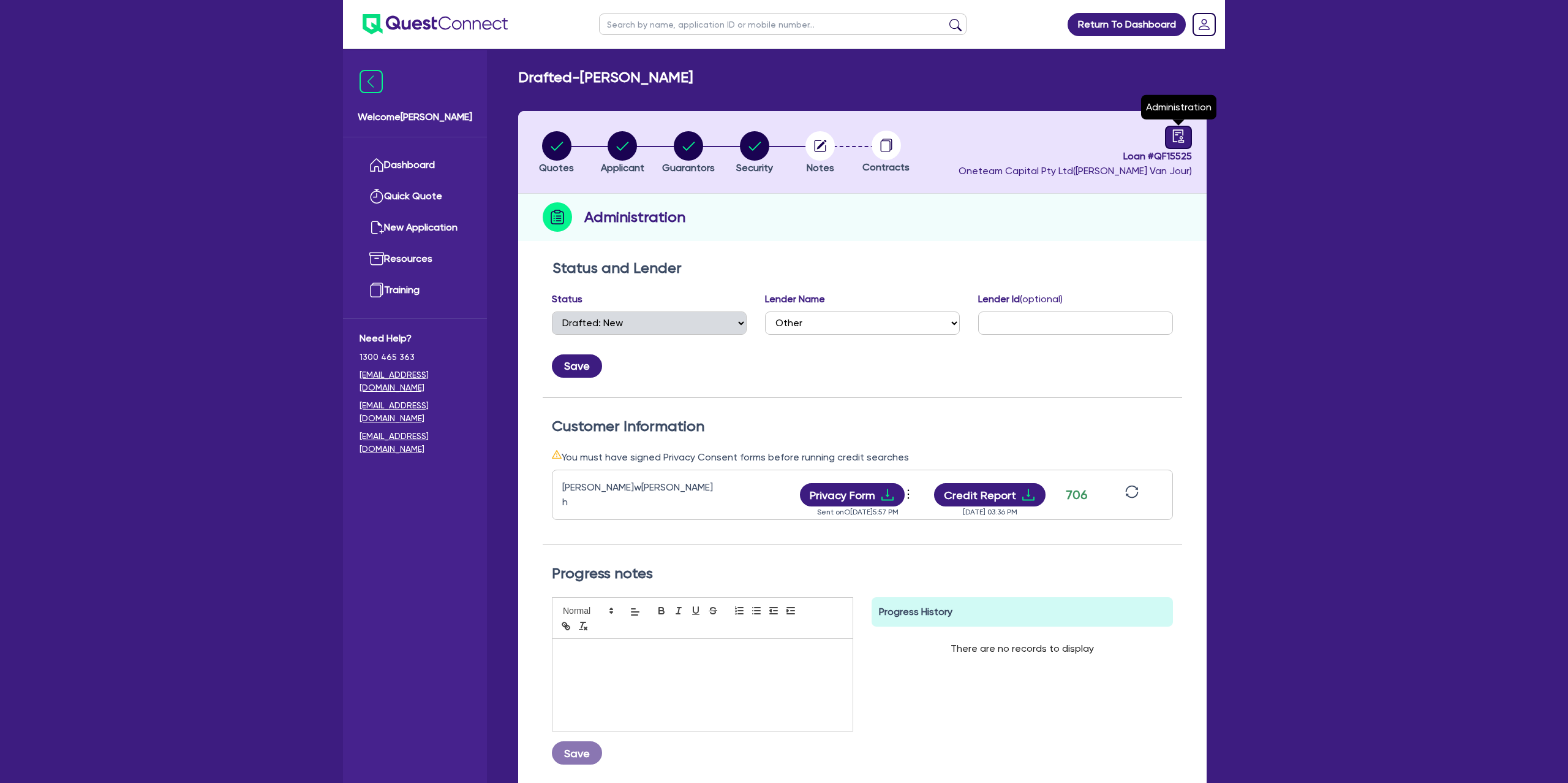
click at [1176, 135] on icon "audit" at bounding box center [1178, 136] width 14 height 14
click at [623, 140] on circle "button" at bounding box center [623, 146] width 30 height 30
select select "SOLE_TRADER"
select select "BUILDING_CONSTRUCTION"
select select "BUSINESSES_CONSTRUCTION_SERVICES"
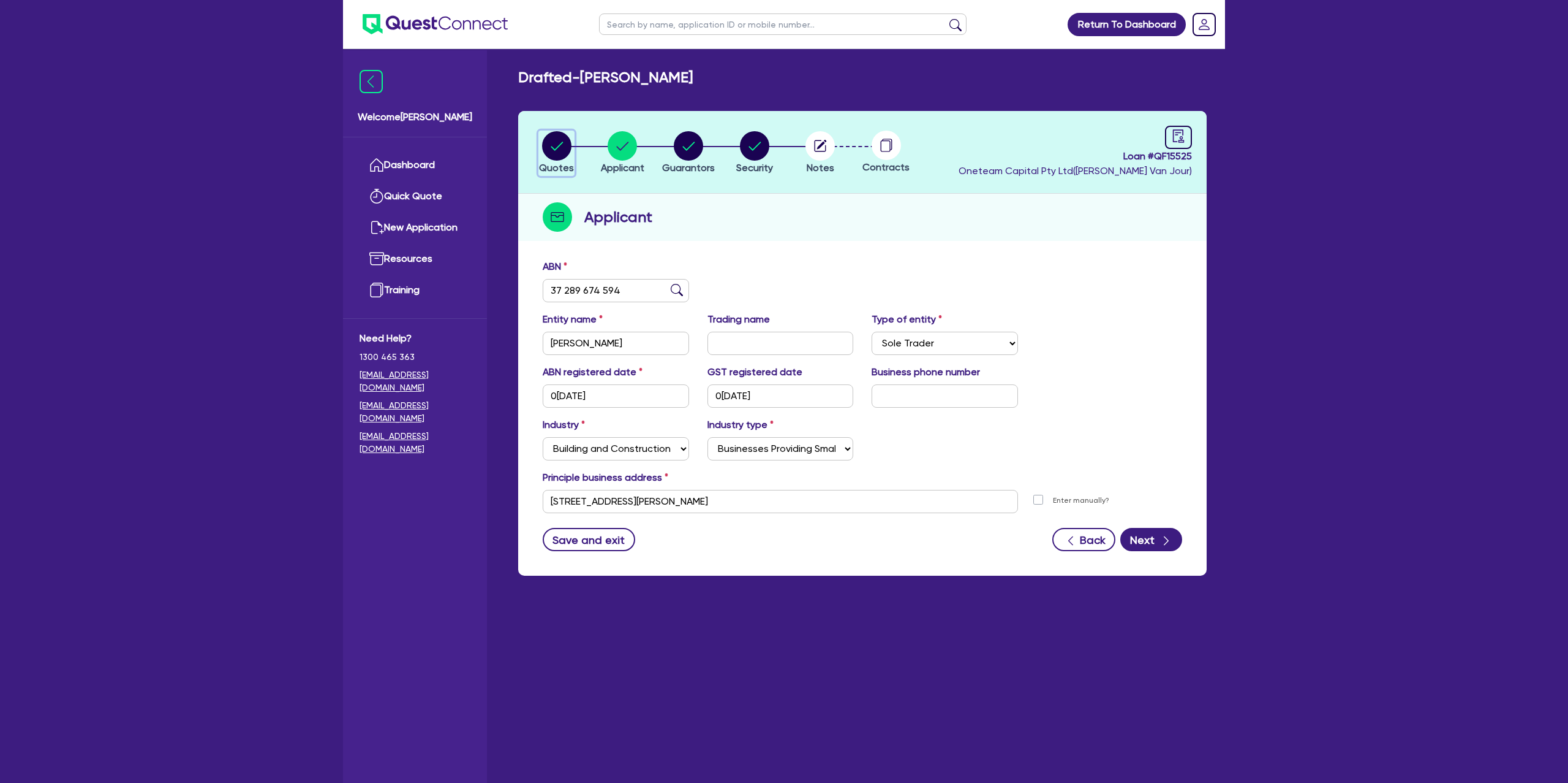
click at [557, 153] on circle "button" at bounding box center [557, 146] width 30 height 30
select select "Other"
select select "CARS_AND_LIGHT_TRUCKS"
select select "PASSENGER_VEHICLES"
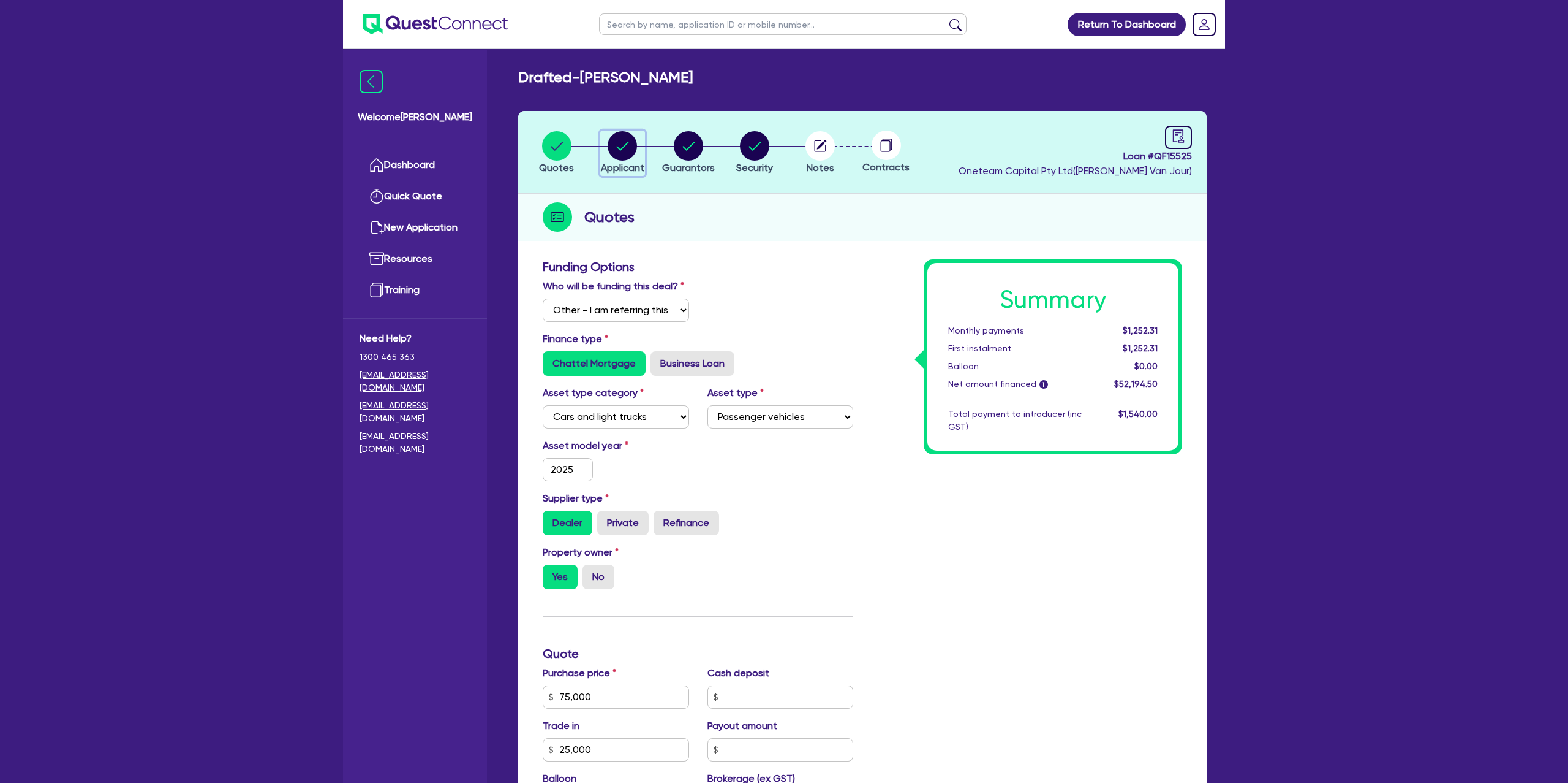
click at [631, 148] on circle "button" at bounding box center [623, 146] width 30 height 30
select select "SOLE_TRADER"
select select "BUILDING_CONSTRUCTION"
select select "BUSINESSES_CONSTRUCTION_SERVICES"
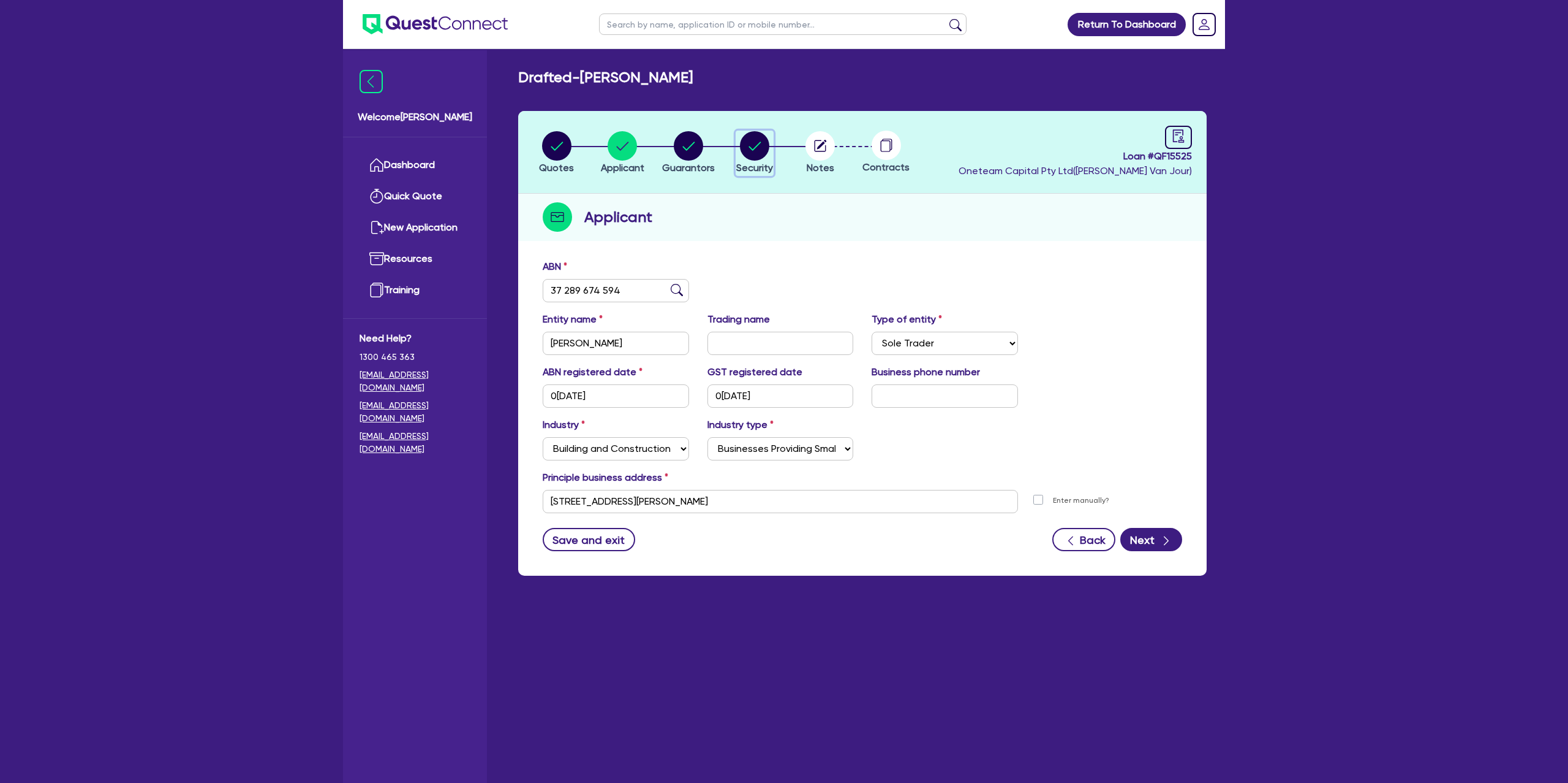
click at [762, 146] on circle "button" at bounding box center [755, 146] width 30 height 30
select select "CARS_AND_LIGHT_TRUCKS"
select select "PASSENGER_VEHICLES"
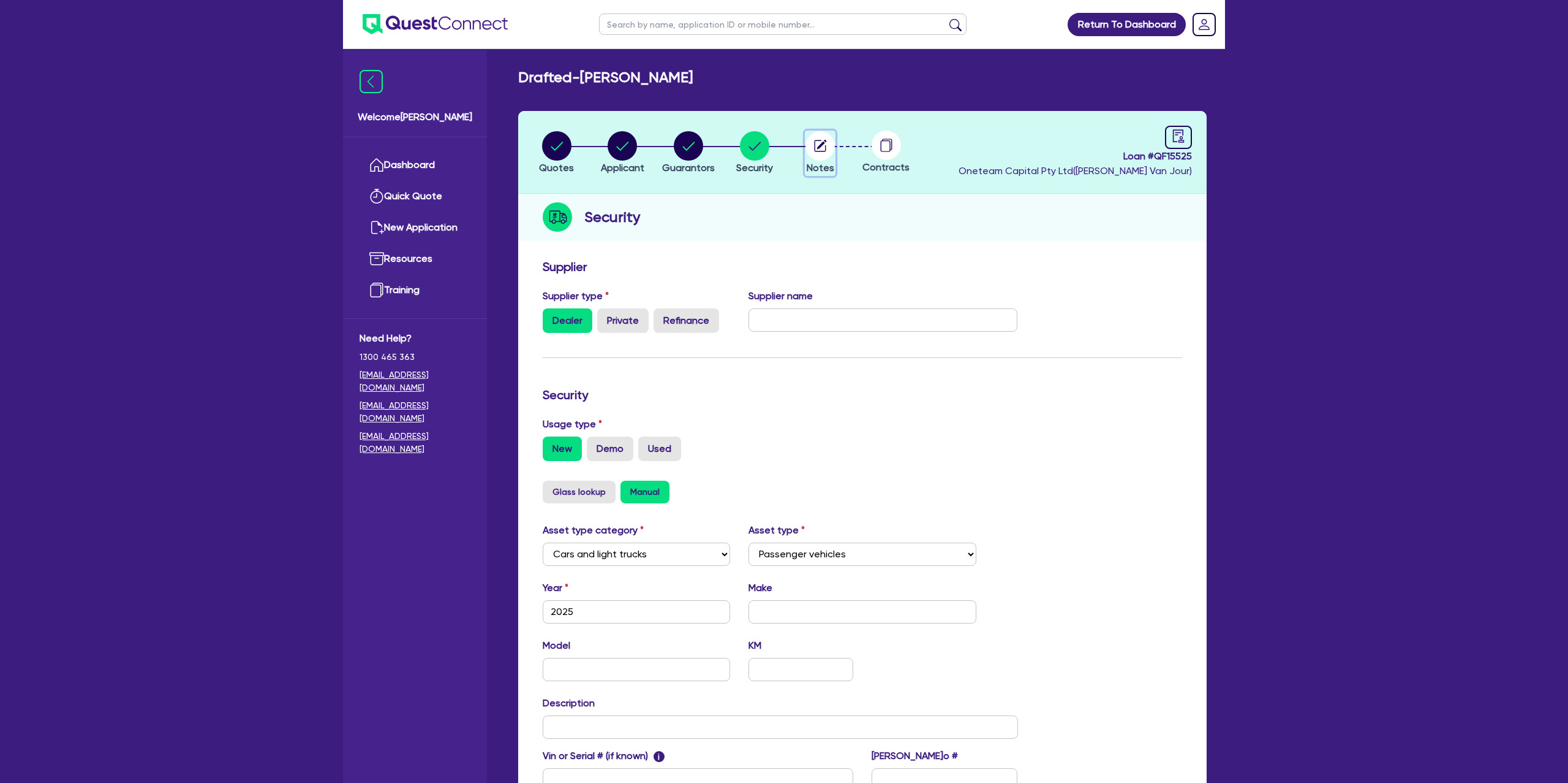
click at [825, 148] on circle "button" at bounding box center [820, 146] width 30 height 30
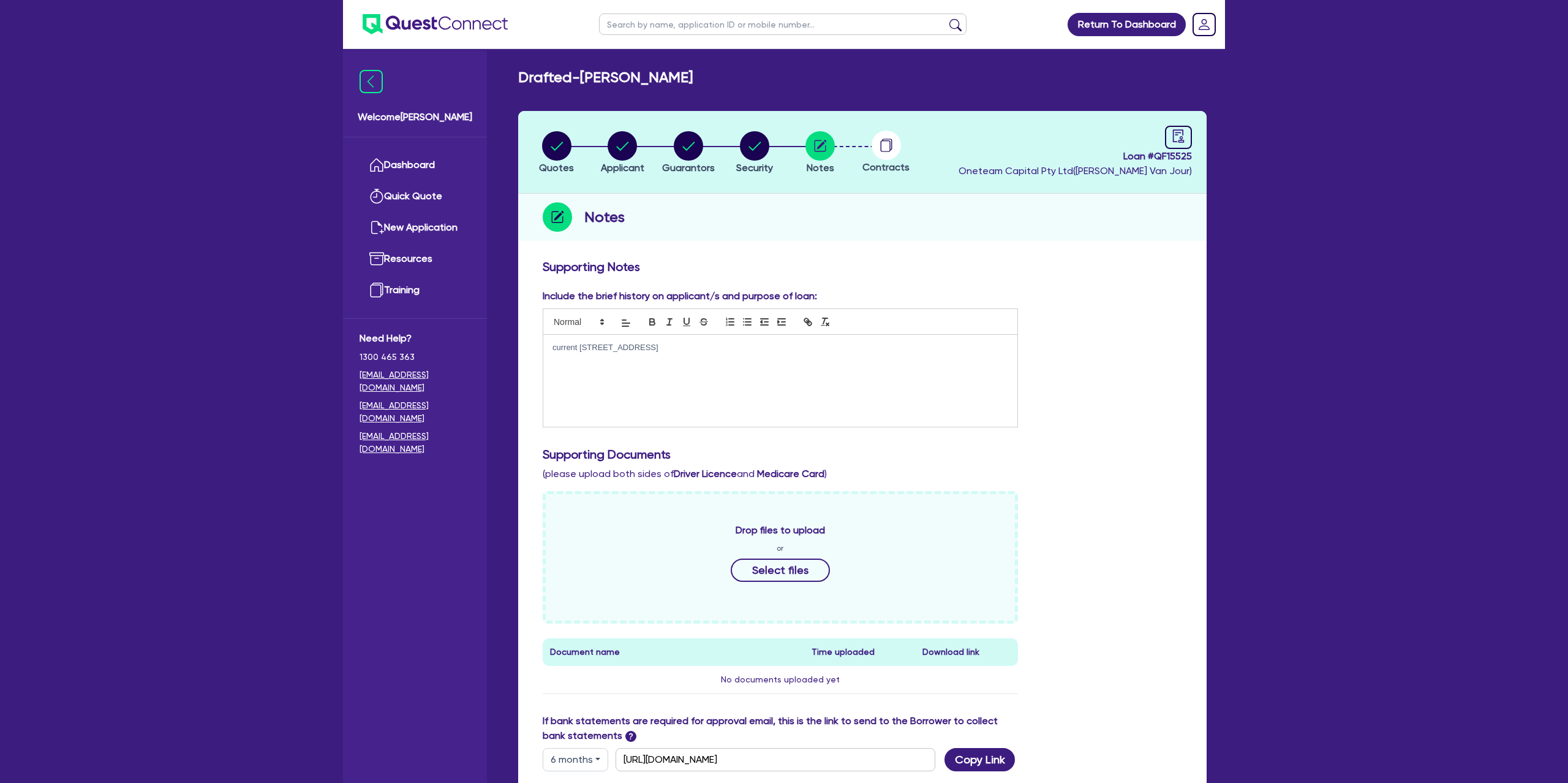
click at [870, 143] on div at bounding box center [886, 145] width 66 height 30
click at [628, 148] on circle "button" at bounding box center [623, 146] width 30 height 30
select select "SOLE_TRADER"
select select "BUILDING_CONSTRUCTION"
select select "BUSINESSES_CONSTRUCTION_SERVICES"
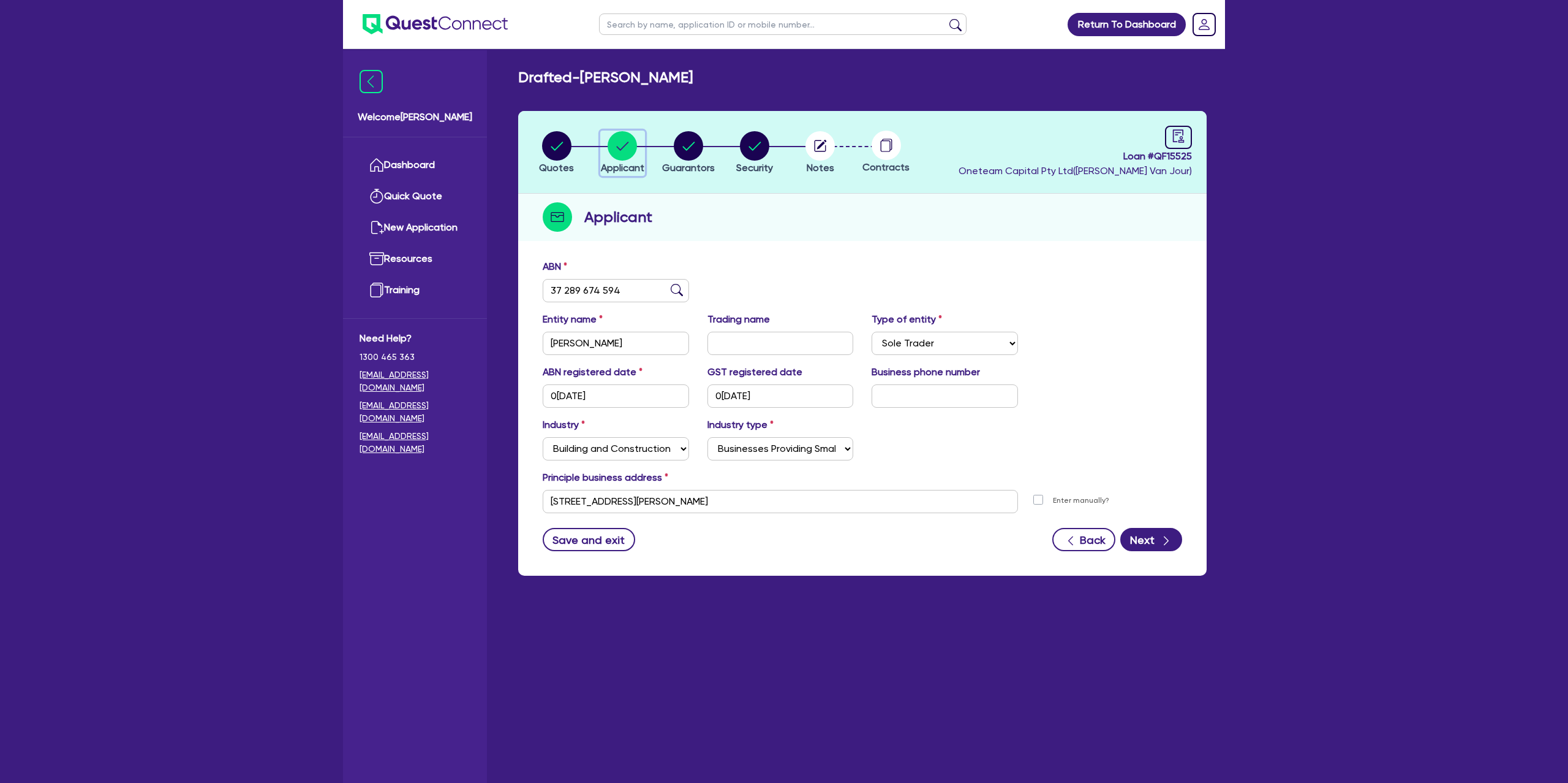
click at [58, 455] on div "Return To Dashboard Edit Profile Logout Welcome [PERSON_NAME] Quick Quote New A…" at bounding box center [784, 416] width 1568 height 831
drag, startPoint x: 550, startPoint y: 499, endPoint x: 708, endPoint y: 503, distance: 158.1
click at [708, 503] on input "[STREET_ADDRESS][PERSON_NAME]" at bounding box center [781, 502] width 476 height 24
